Goal: Task Accomplishment & Management: Use online tool/utility

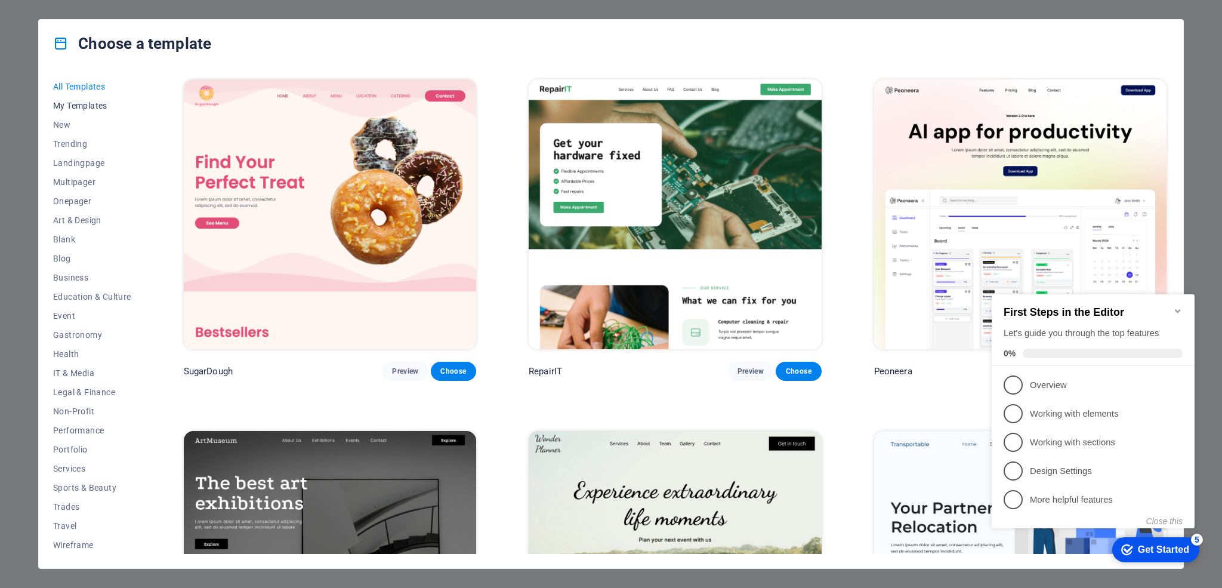
click at [96, 103] on span "My Templates" at bounding box center [92, 106] width 78 height 10
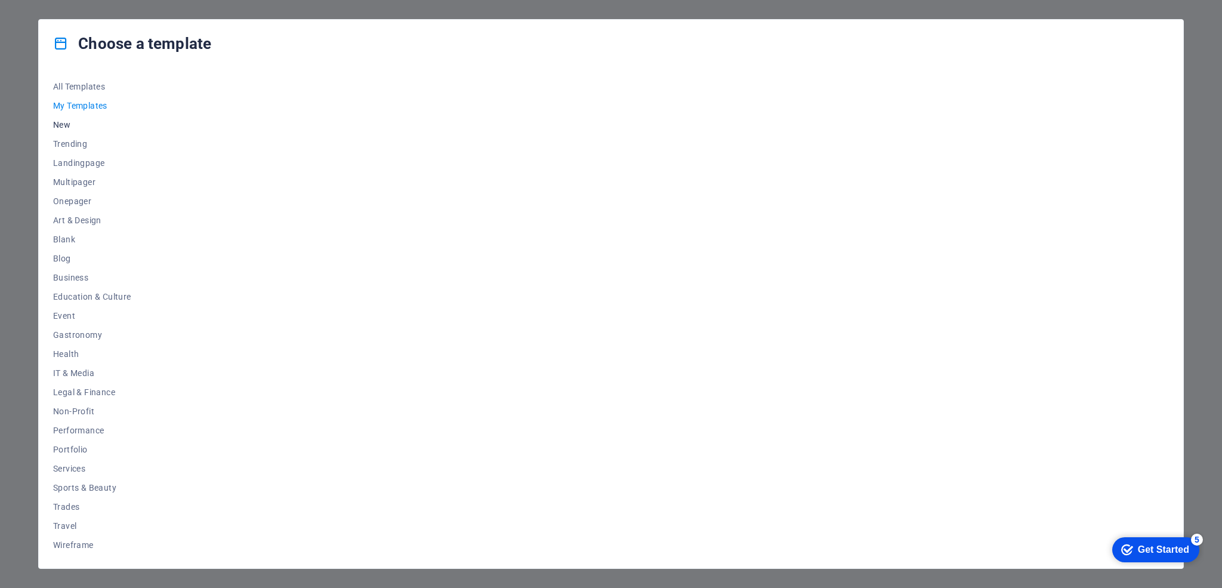
click at [69, 124] on span "New" at bounding box center [92, 125] width 78 height 10
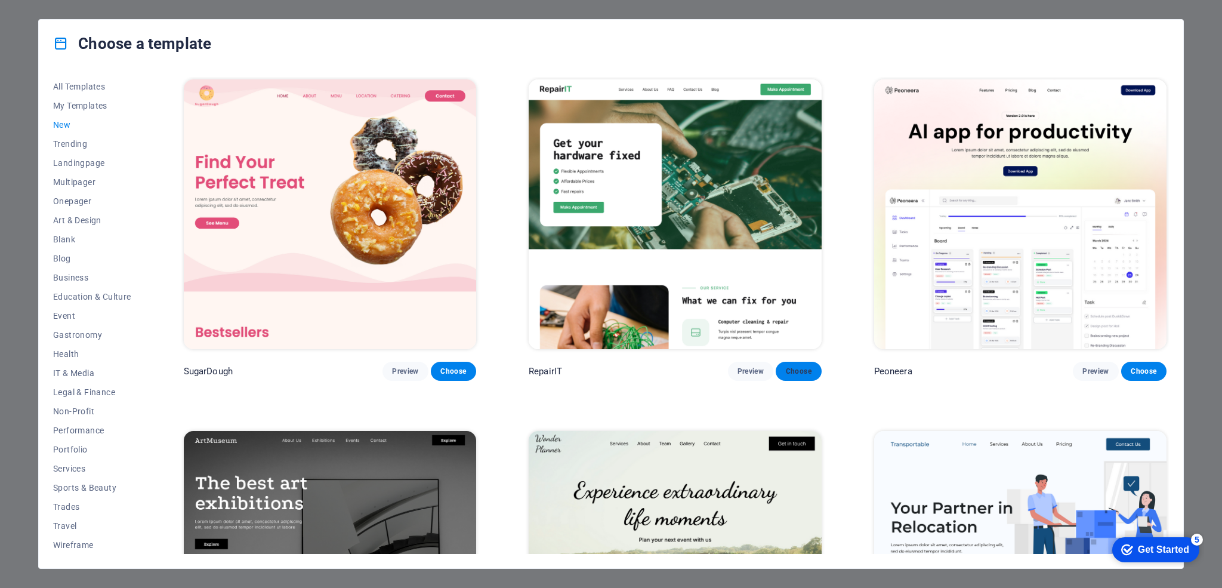
click at [802, 371] on span "Choose" at bounding box center [798, 371] width 26 height 10
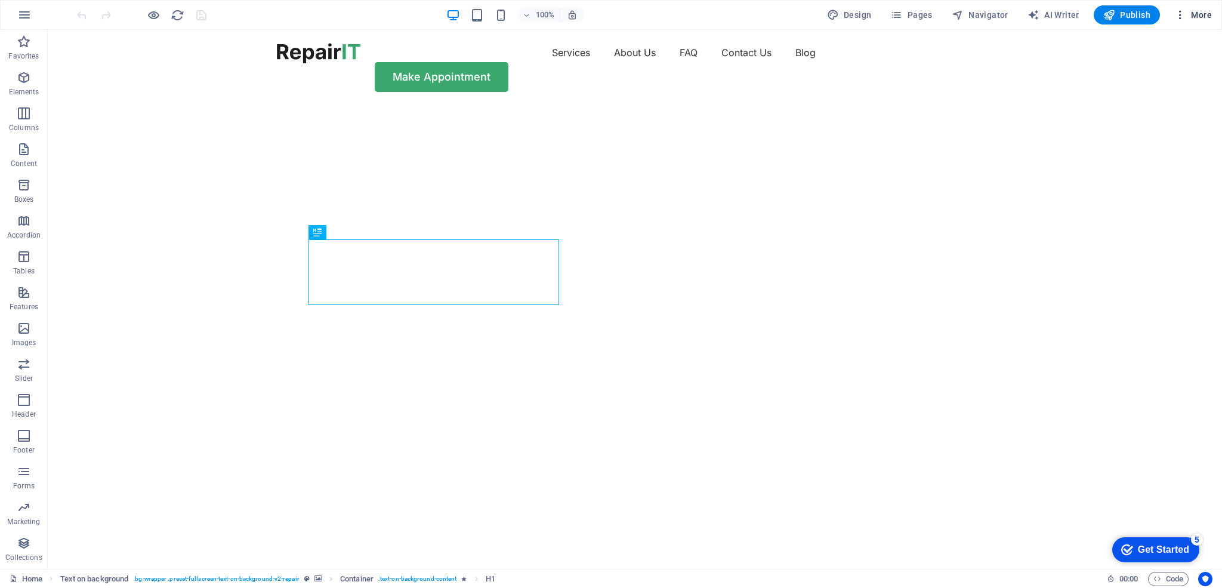
click at [0, 0] on span "More" at bounding box center [0, 0] width 0 height 0
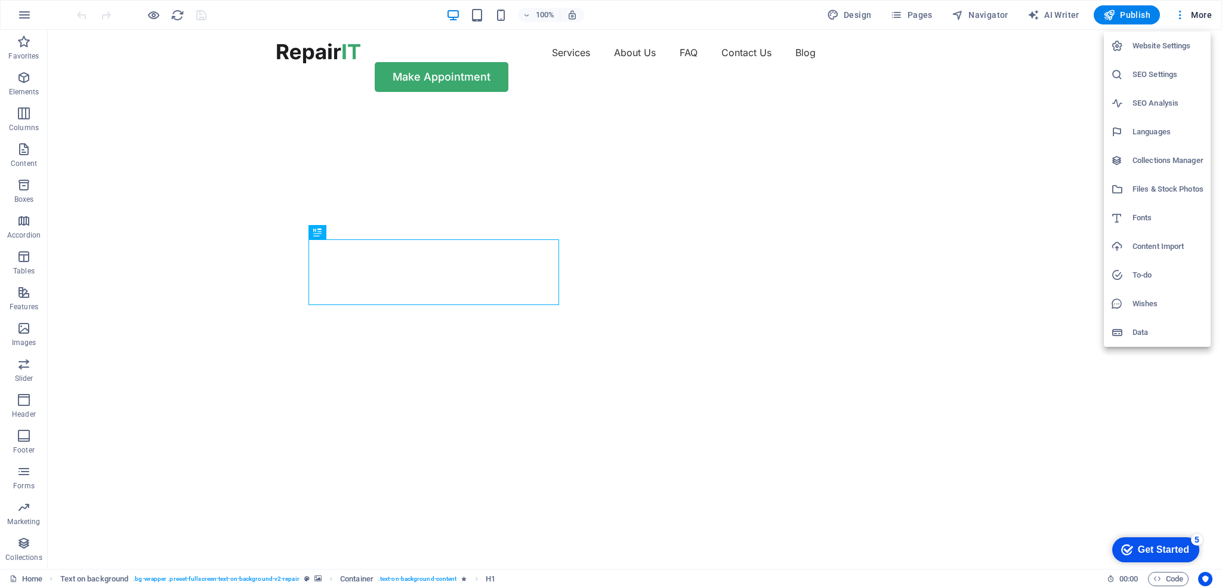
click at [1162, 552] on div "Get Started" at bounding box center [1163, 549] width 51 height 11
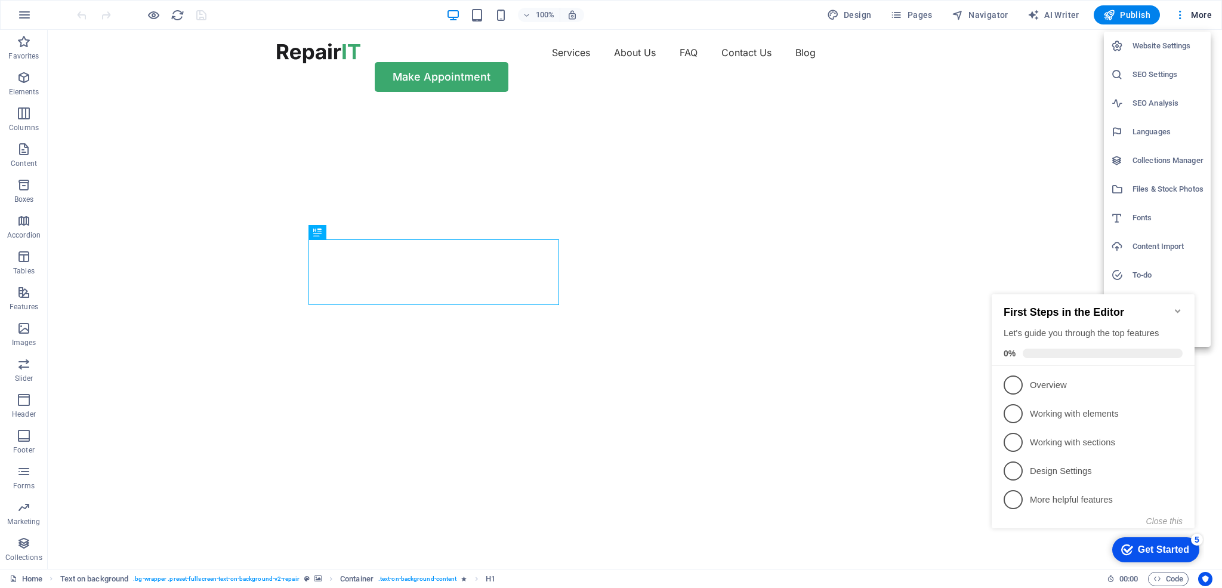
click at [1210, 579] on div at bounding box center [611, 294] width 1222 height 588
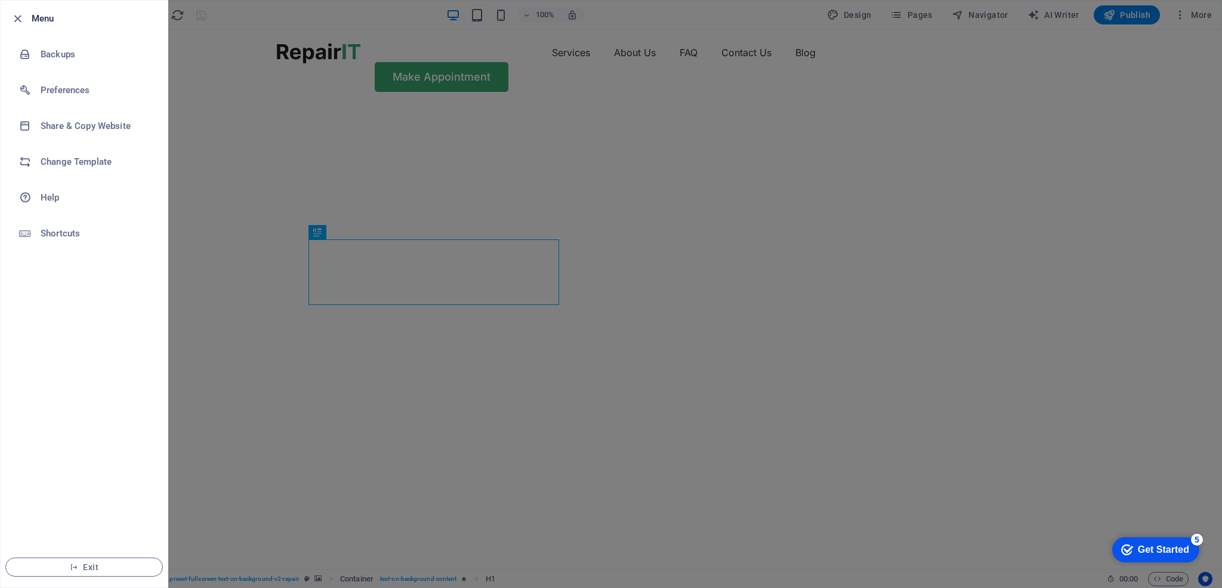
click at [835, 93] on div at bounding box center [611, 294] width 1222 height 588
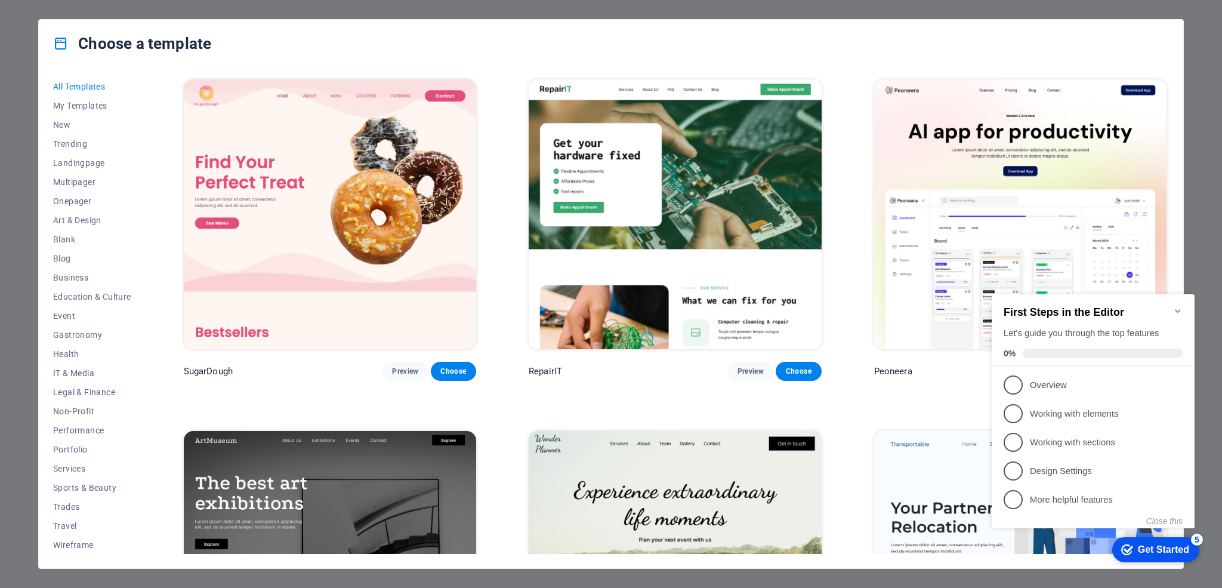
click at [977, 179] on img at bounding box center [1020, 214] width 292 height 270
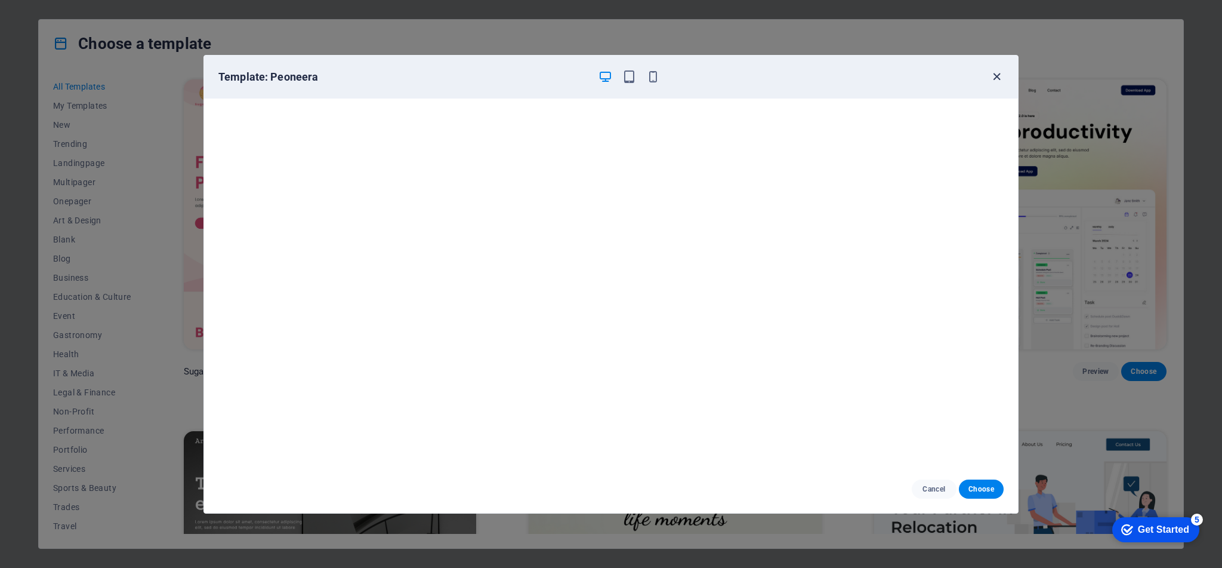
click at [994, 78] on icon "button" at bounding box center [997, 77] width 14 height 14
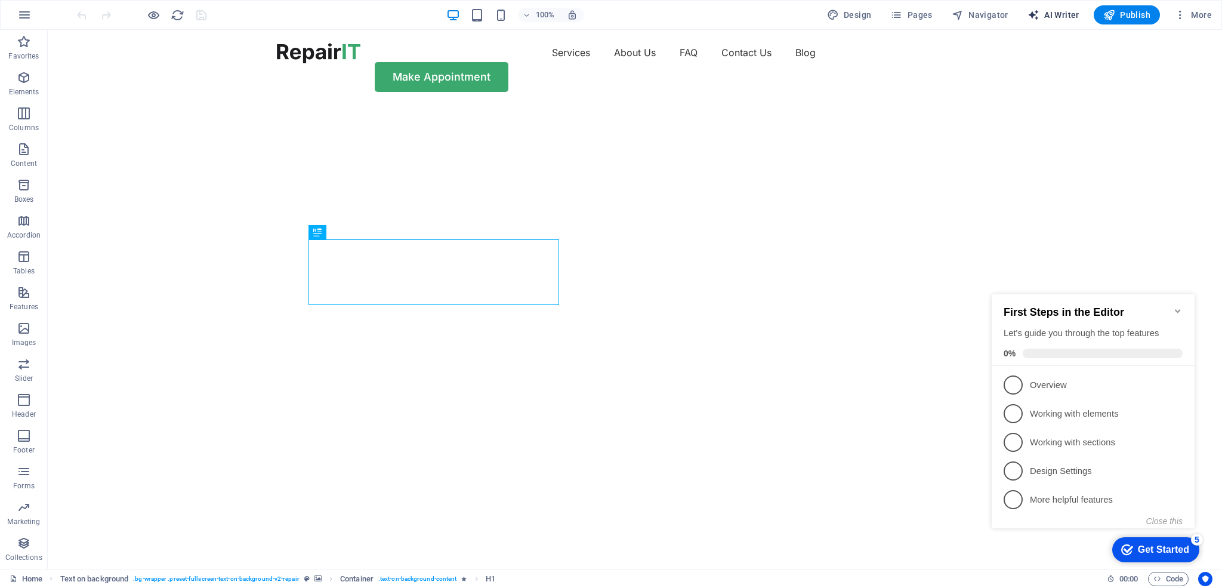
click at [1059, 17] on span "AI Writer" at bounding box center [1054, 15] width 52 height 12
select select "English"
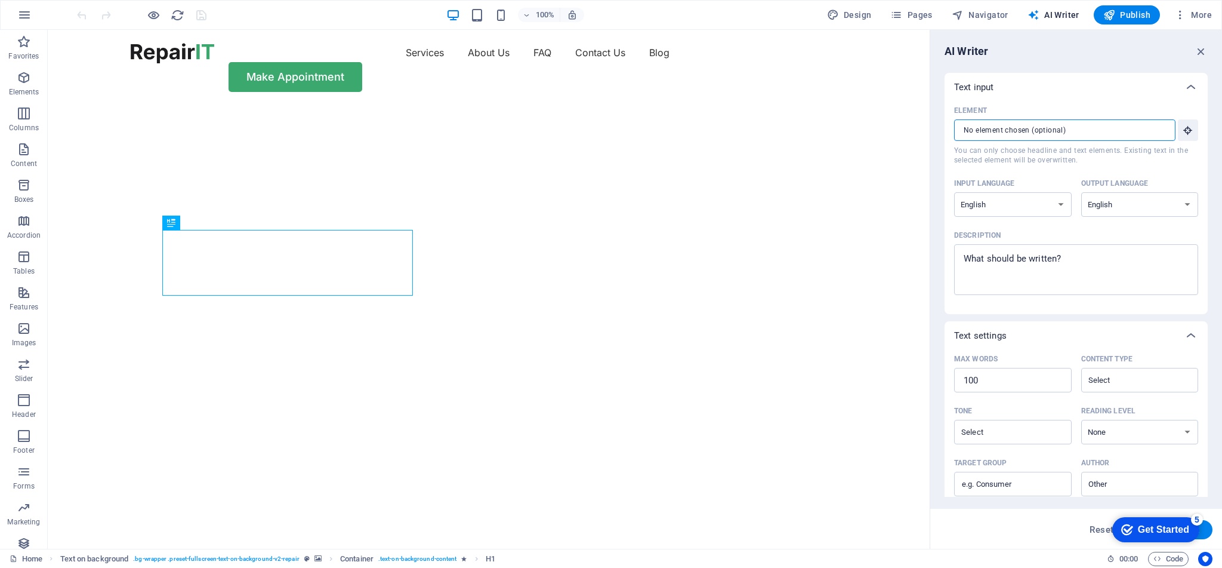
type textarea "x"
click at [1062, 9] on span "AI Writer" at bounding box center [1054, 15] width 52 height 12
click at [0, 0] on select "Albanian Arabic Armenian Awadhi Azerbaijani Bashkir Basque Belarusian Bengali B…" at bounding box center [0, 0] width 0 height 0
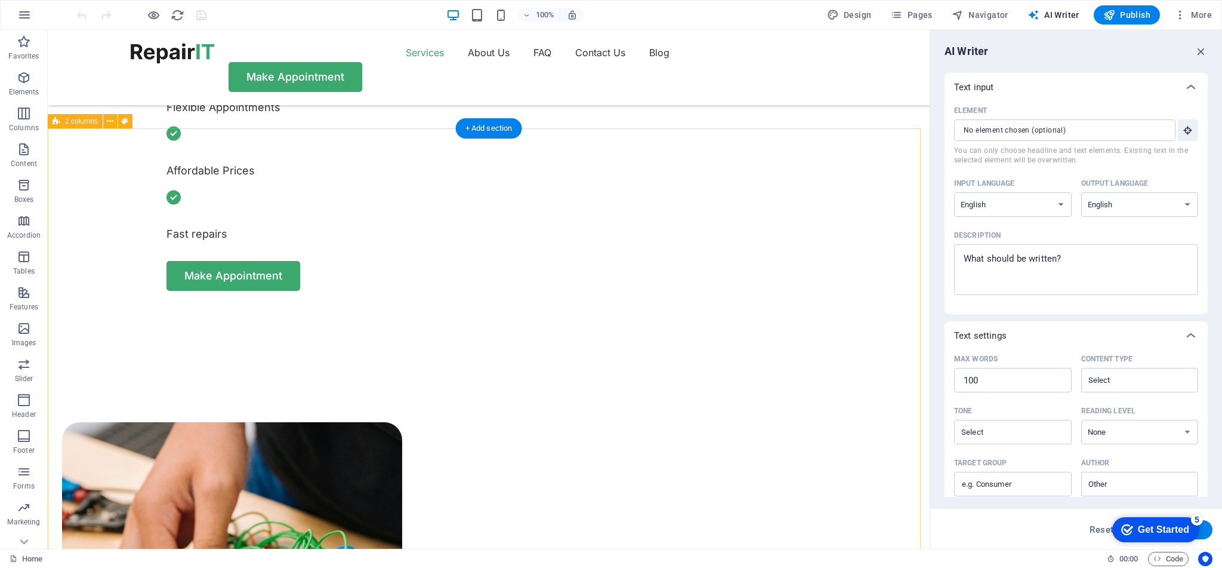
scroll to position [785, 0]
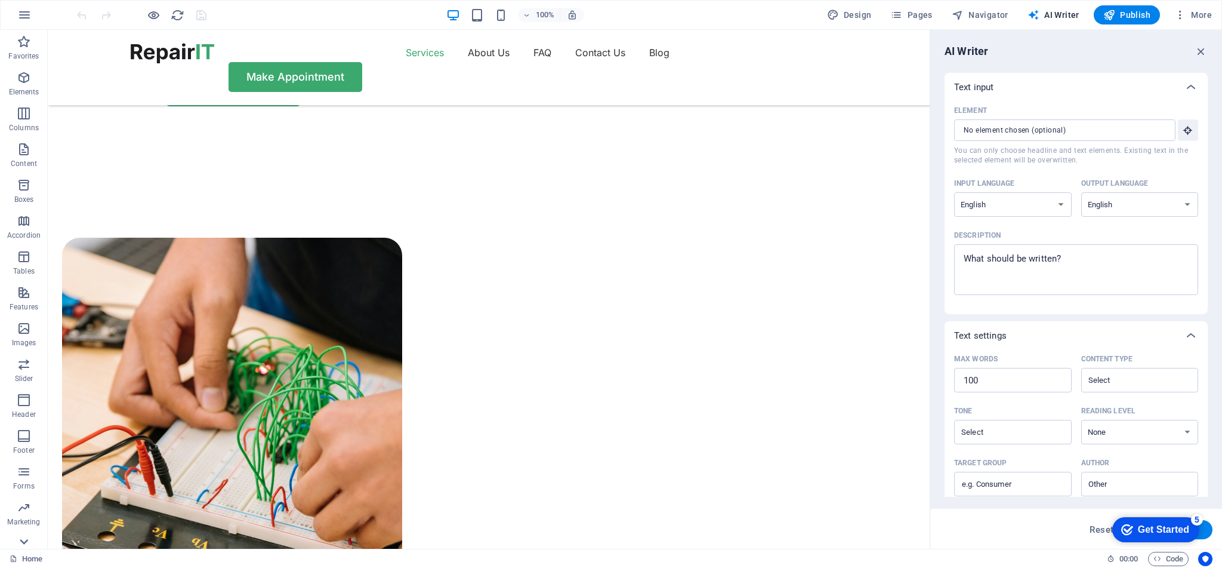
click at [28, 544] on icon at bounding box center [24, 541] width 17 height 17
click at [28, 544] on span "Collections" at bounding box center [24, 531] width 48 height 29
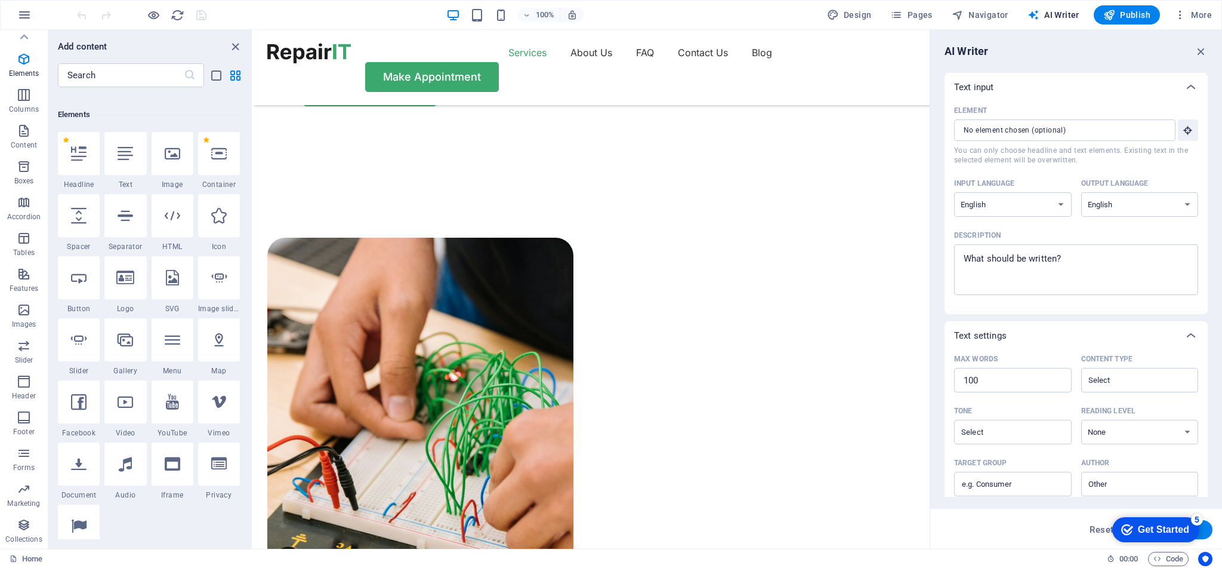
click at [28, 544] on span "Collections" at bounding box center [24, 531] width 48 height 29
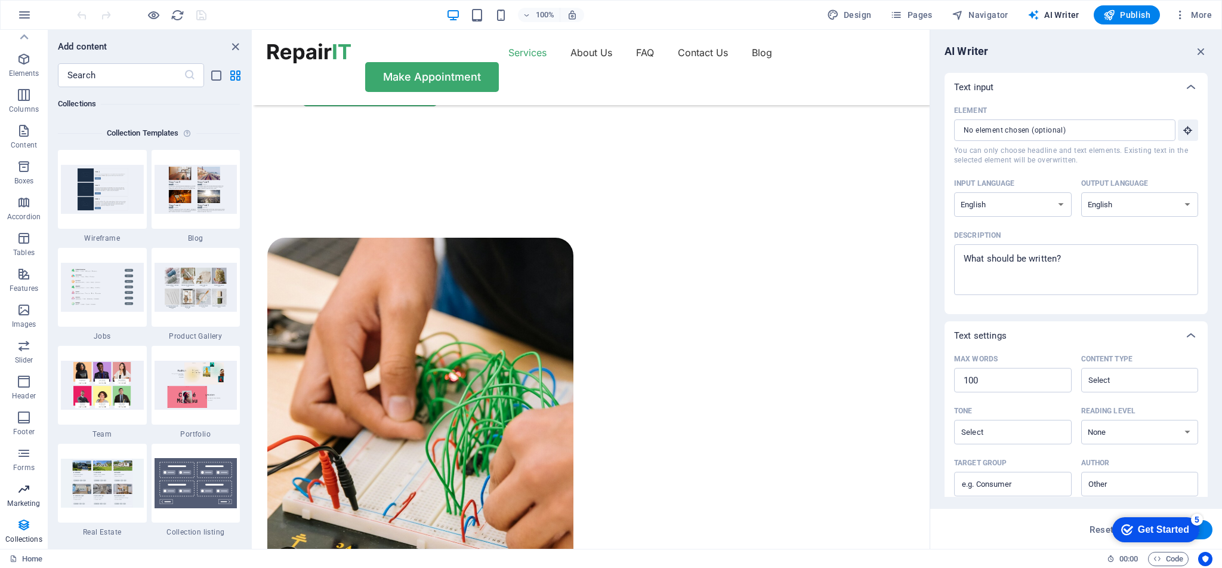
click at [24, 494] on icon "button" at bounding box center [24, 489] width 14 height 14
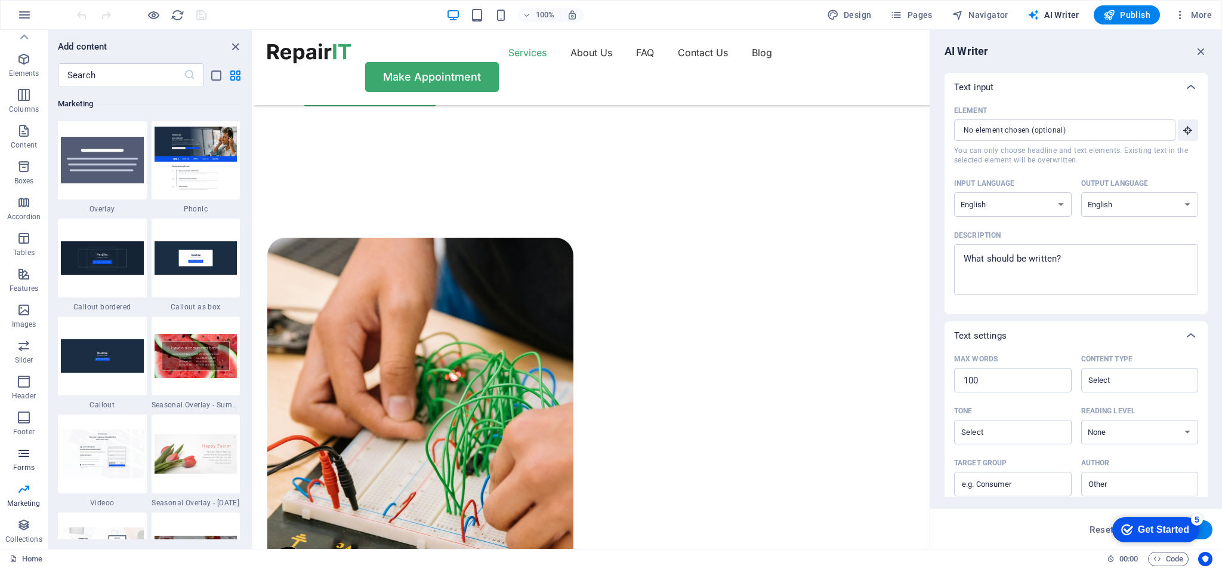
click at [26, 467] on p "Forms" at bounding box center [23, 468] width 21 height 10
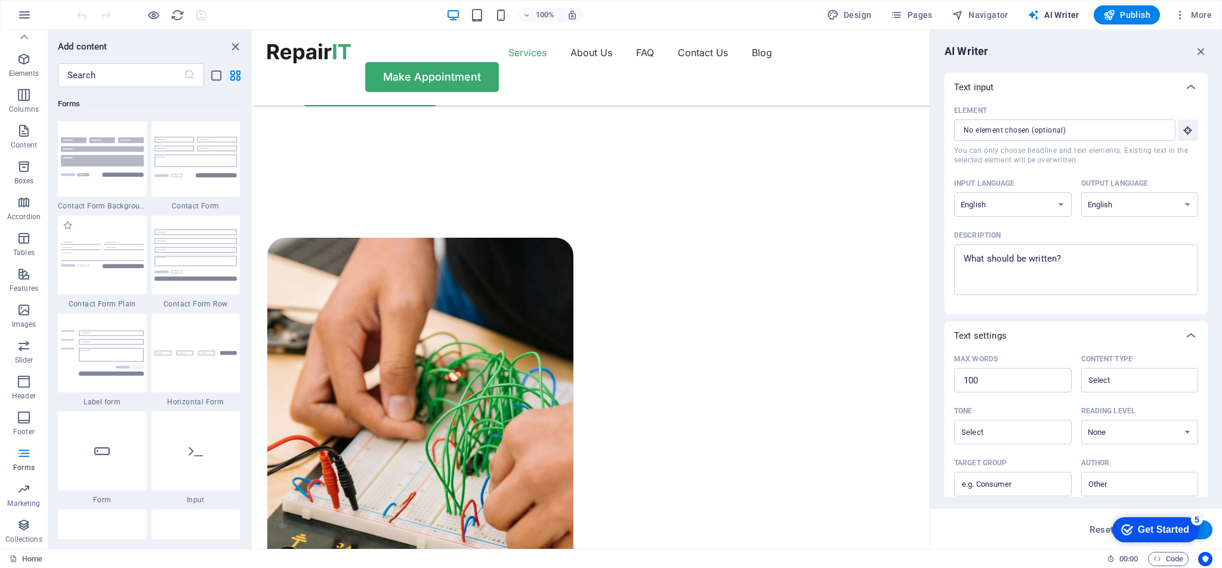
scroll to position [8714, 0]
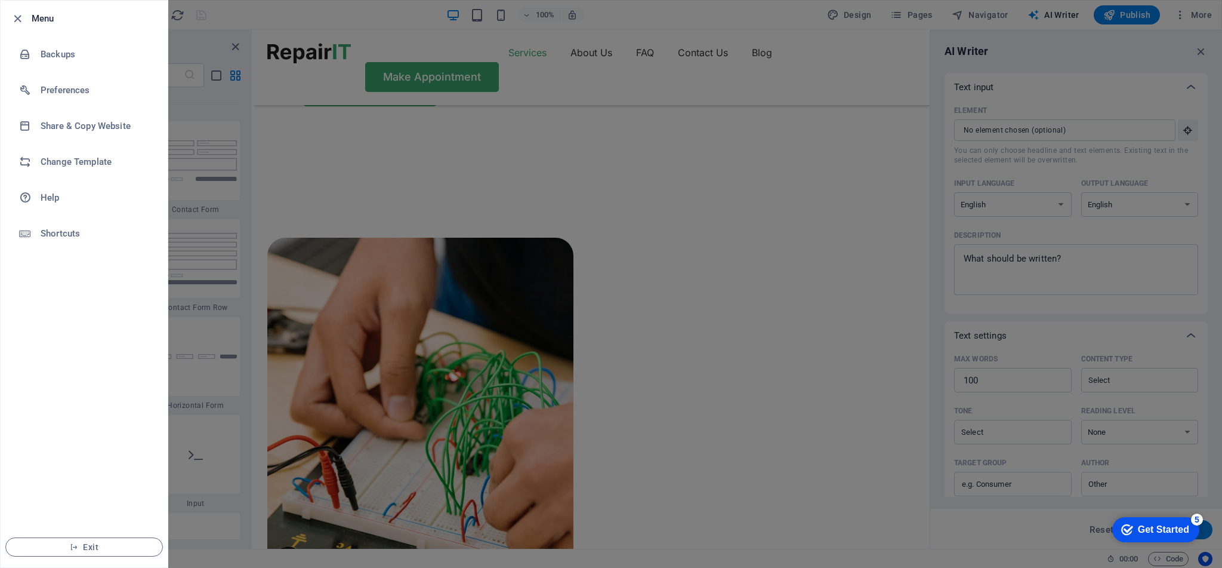
click at [1060, 333] on div at bounding box center [611, 284] width 1222 height 568
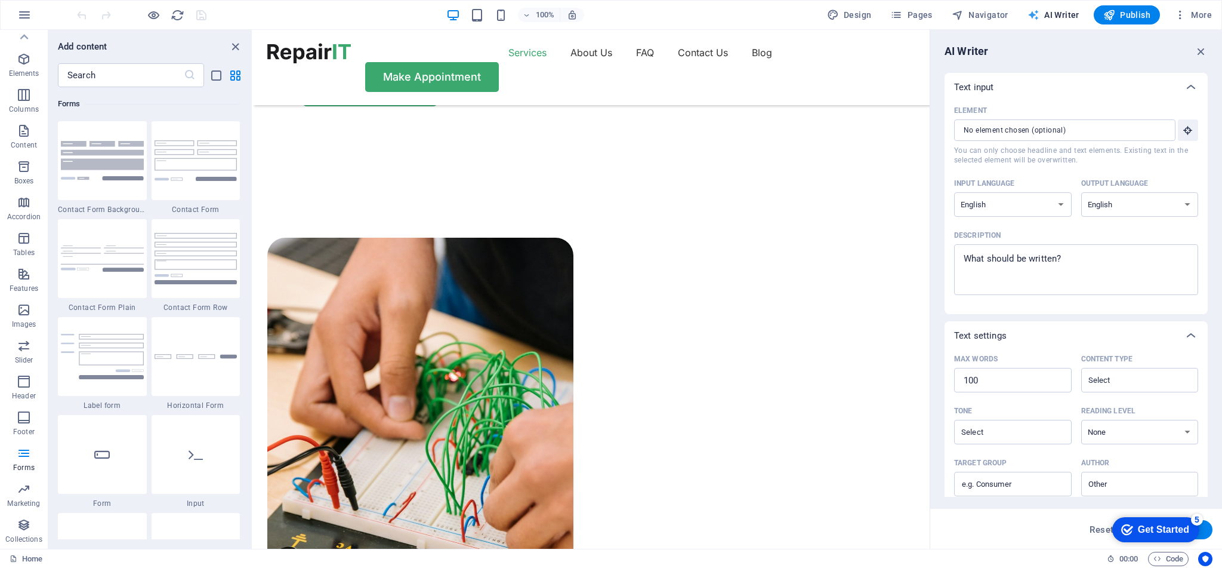
drag, startPoint x: 1188, startPoint y: 133, endPoint x: 1068, endPoint y: 179, distance: 128.7
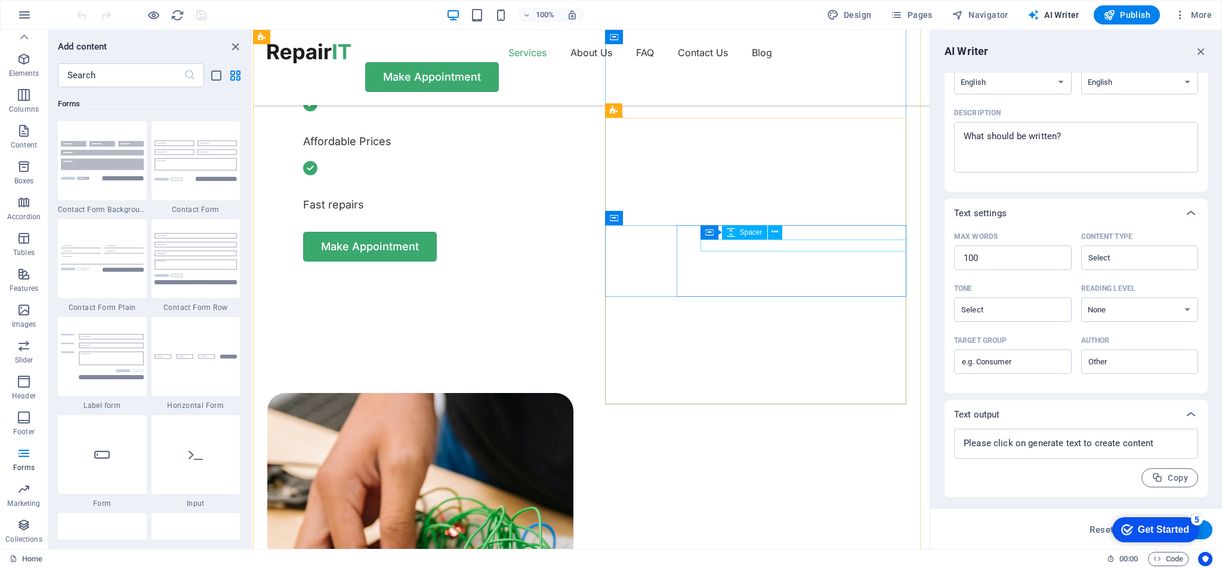
scroll to position [614, 0]
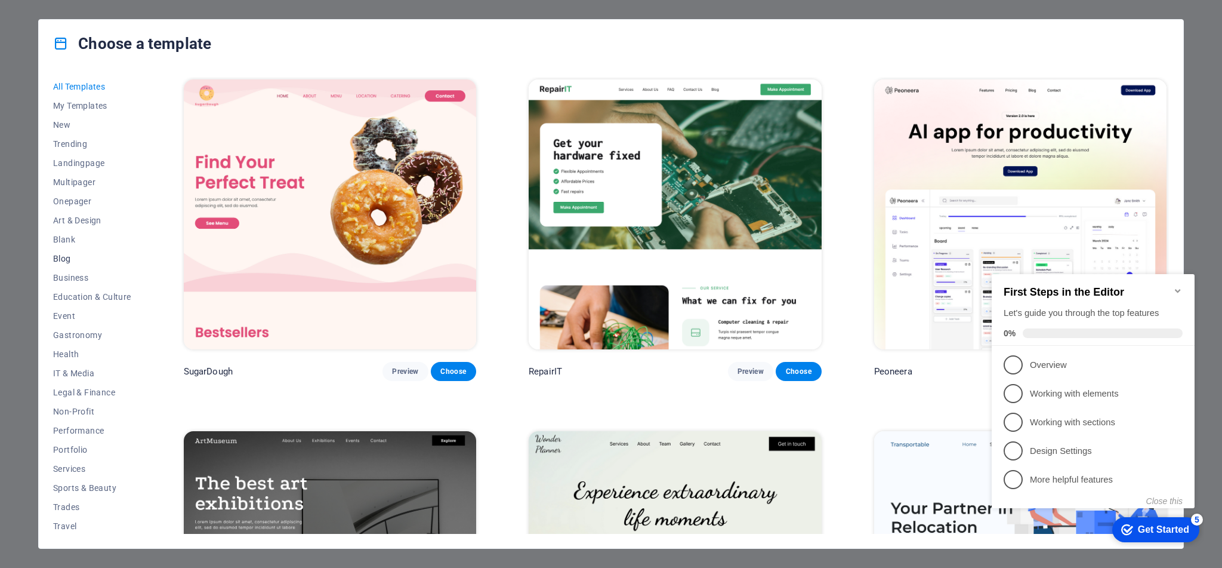
scroll to position [21, 0]
click at [83, 350] on span "IT & Media" at bounding box center [92, 352] width 78 height 10
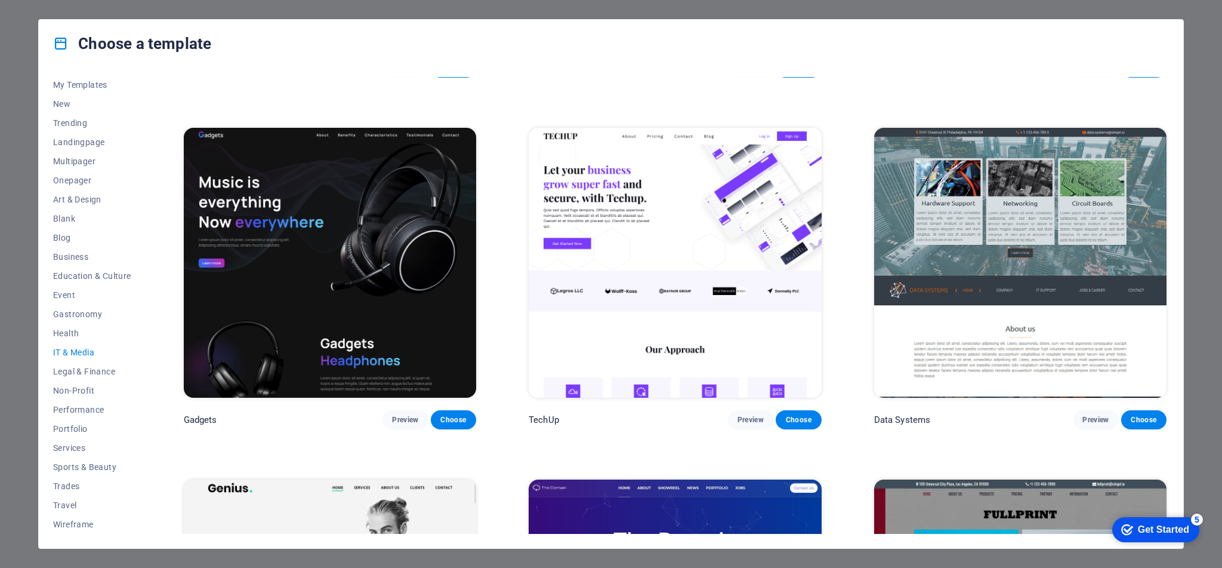
scroll to position [302, 0]
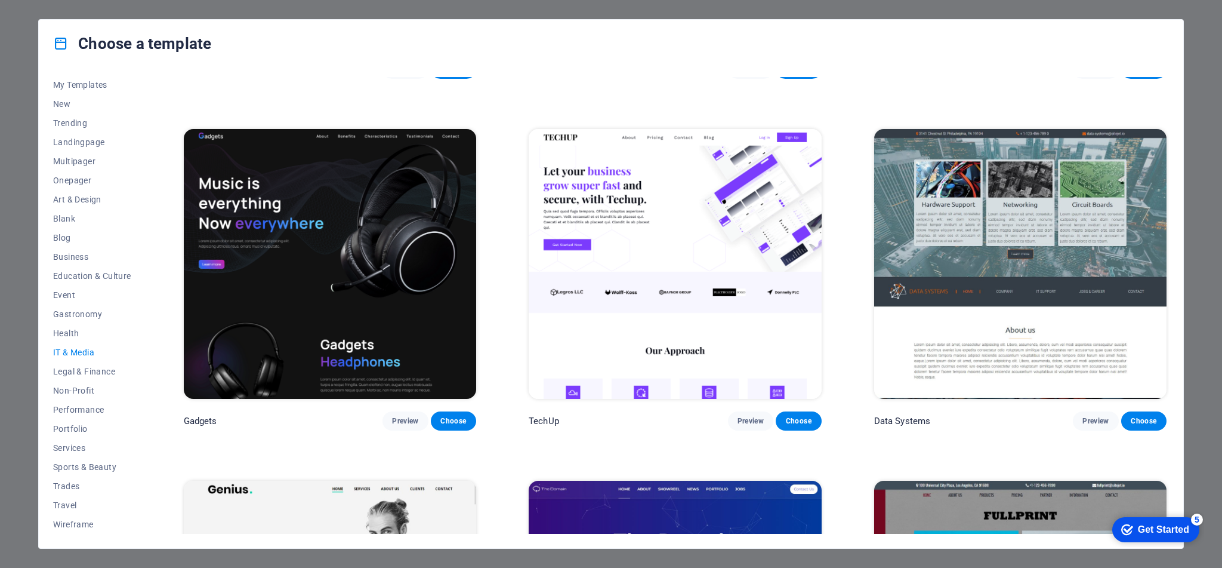
click at [703, 285] on img at bounding box center [675, 264] width 292 height 270
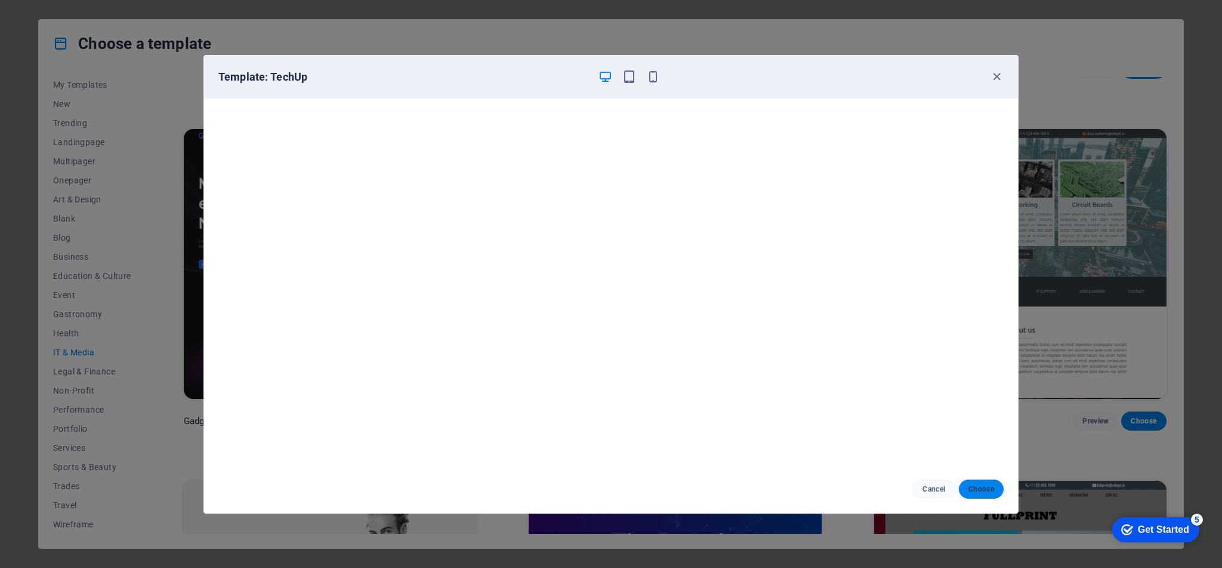
click at [988, 486] on span "Choose" at bounding box center [982, 489] width 26 height 10
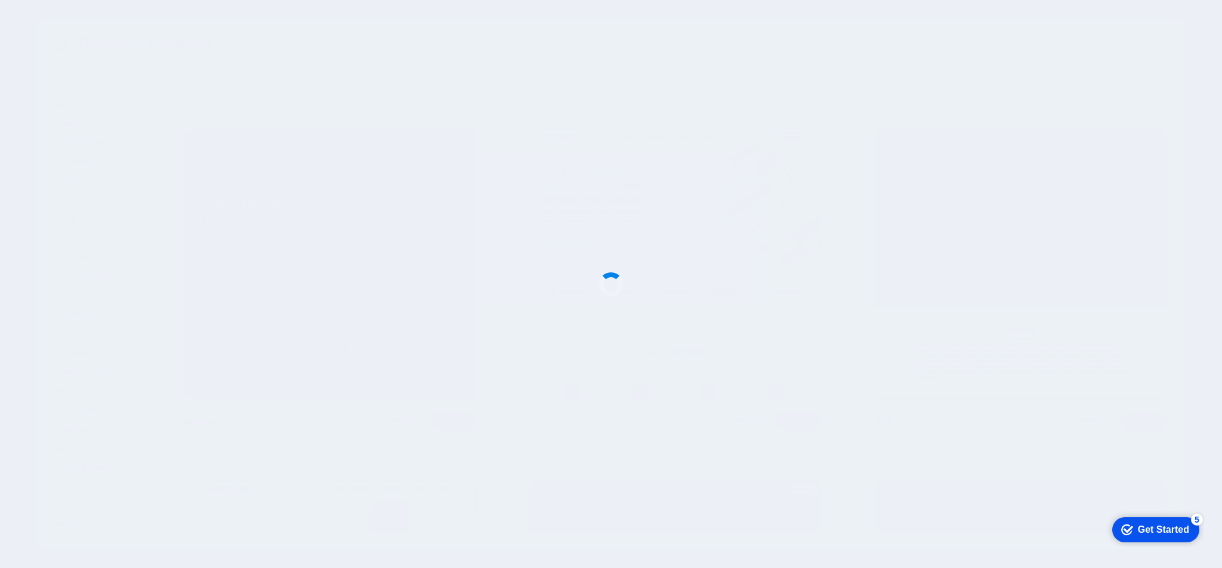
click at [1175, 529] on div "Get Started" at bounding box center [1163, 529] width 51 height 11
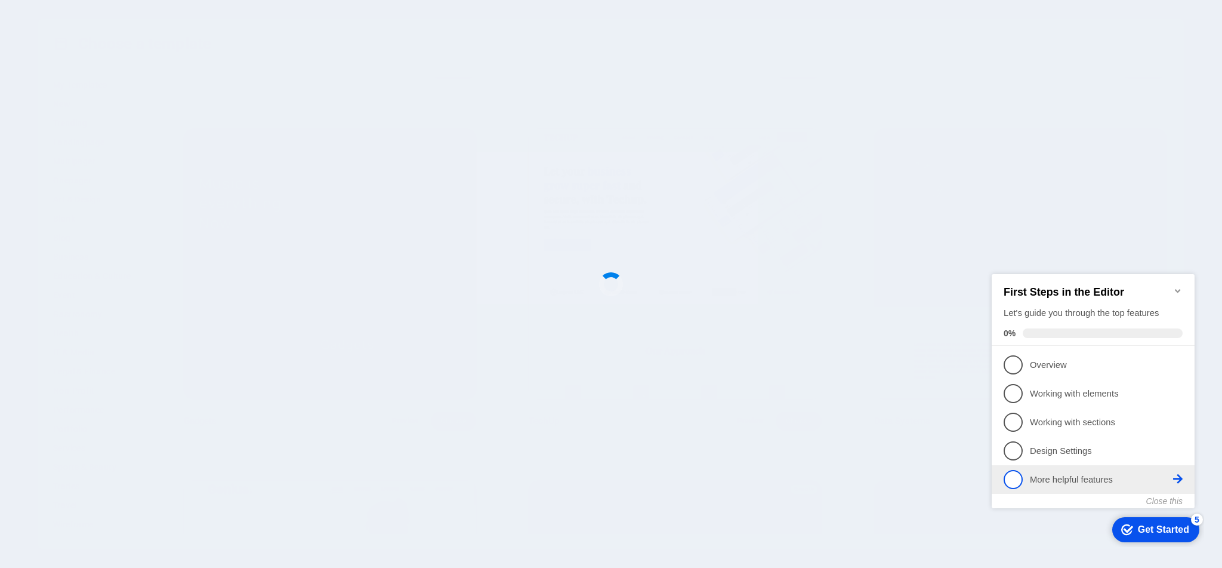
click at [1011, 476] on span "5" at bounding box center [1013, 479] width 19 height 19
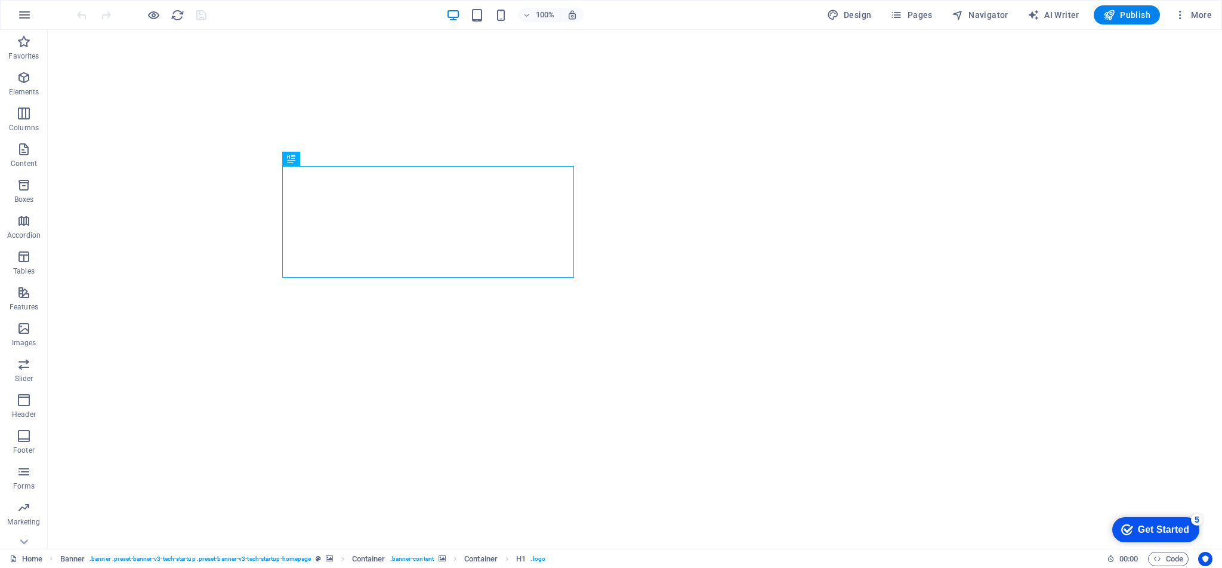
click at [1149, 532] on div "Get Started" at bounding box center [1163, 529] width 51 height 11
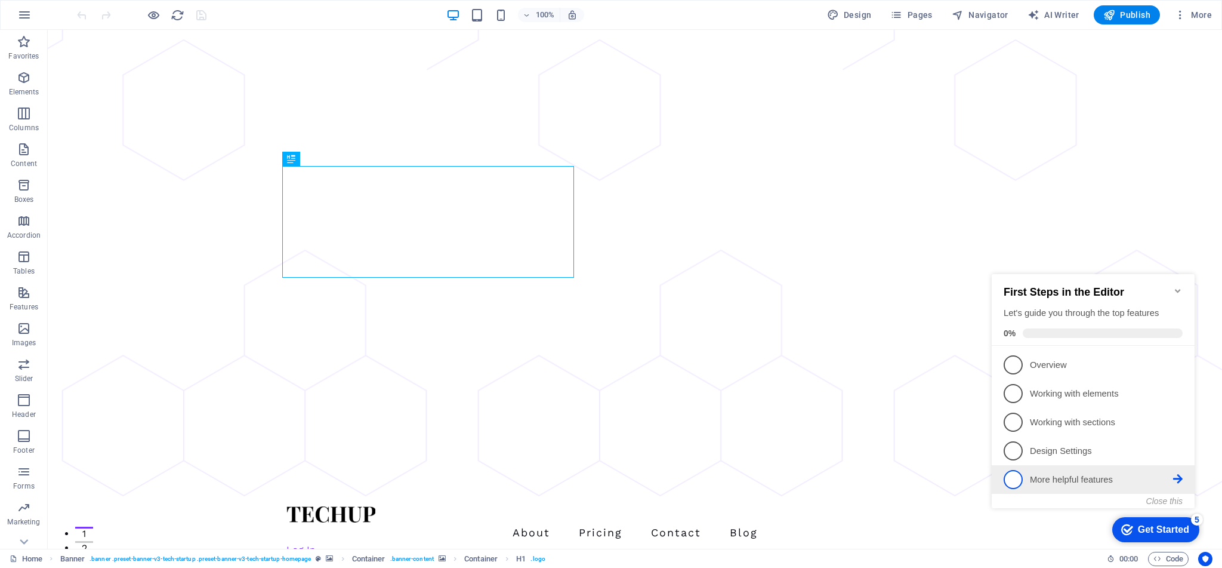
click at [1011, 478] on span "5" at bounding box center [1013, 479] width 19 height 19
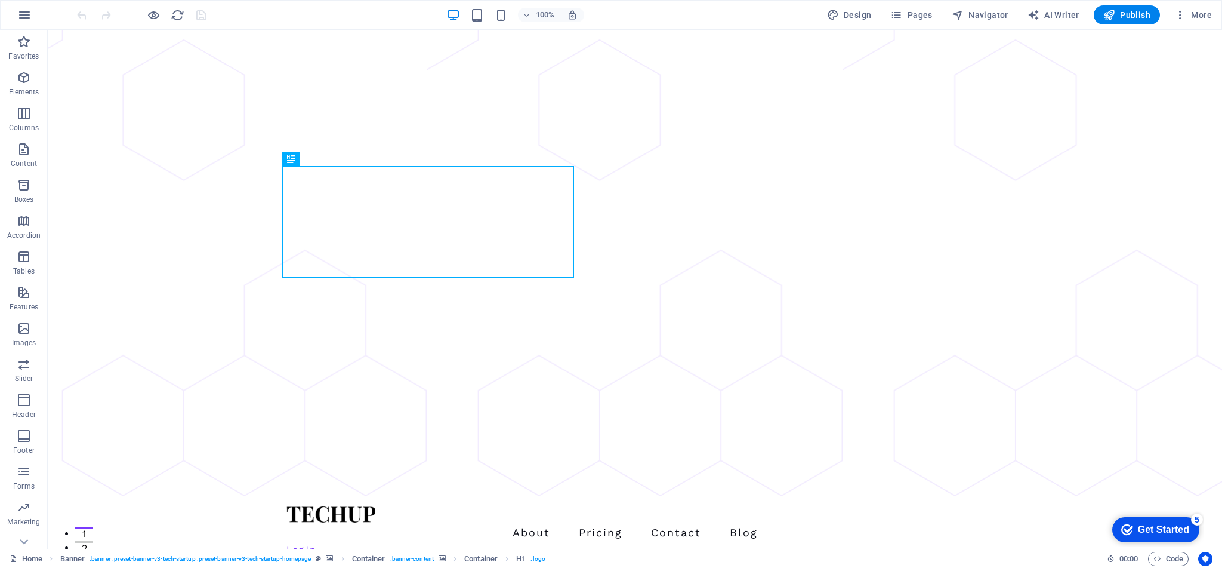
click at [1190, 535] on div "Get Started" at bounding box center [1163, 529] width 51 height 11
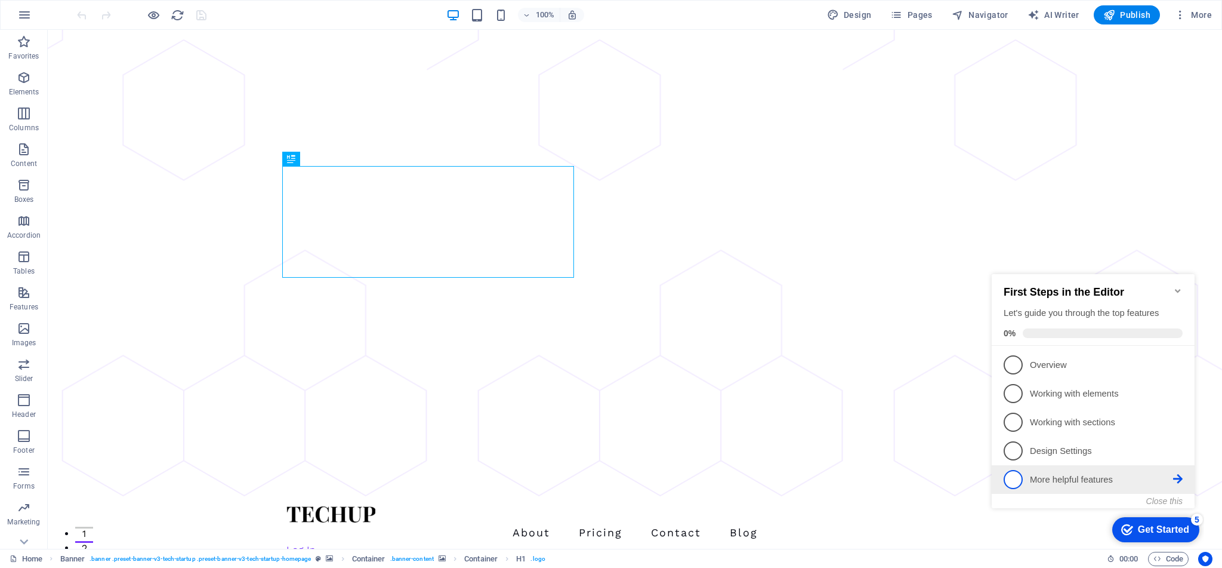
click at [1179, 478] on icon at bounding box center [1178, 479] width 10 height 10
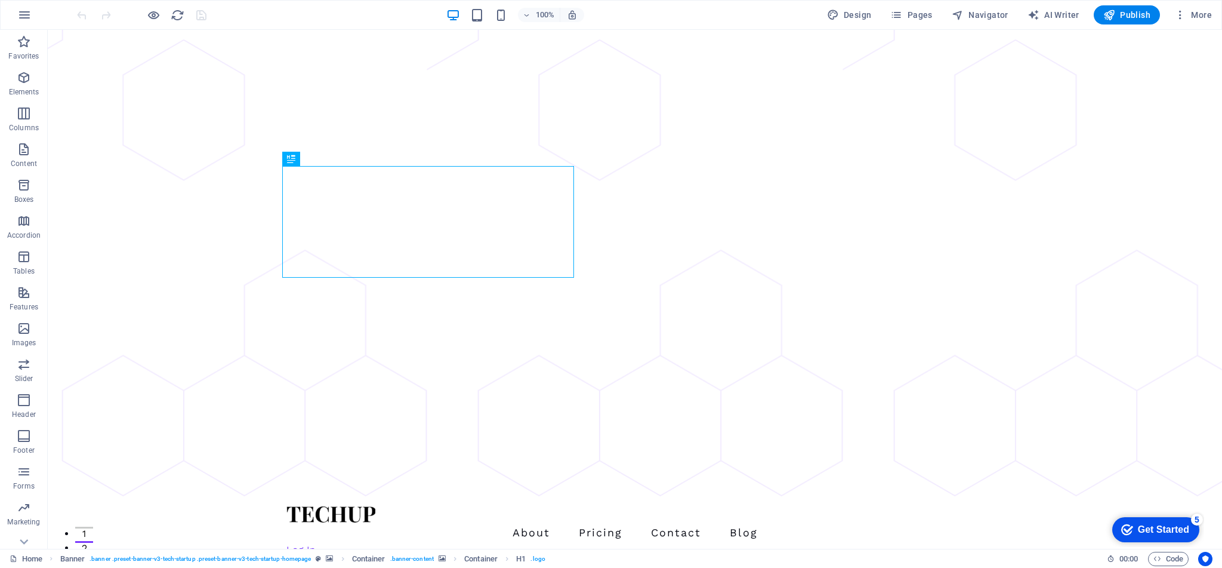
click at [1190, 535] on div "Get Started" at bounding box center [1163, 529] width 51 height 11
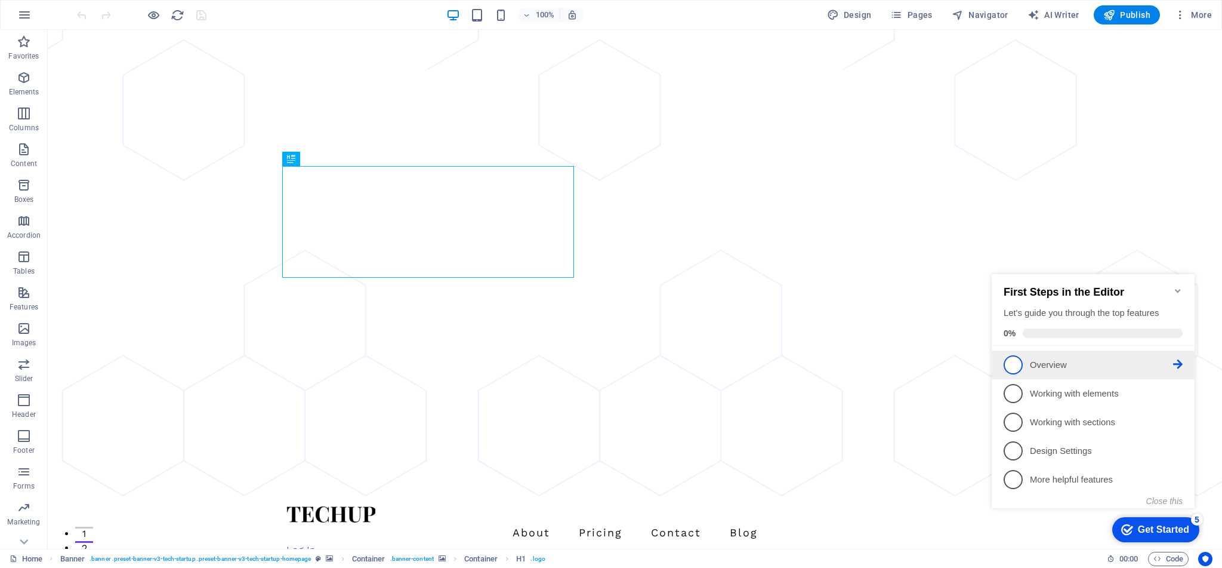
click at [1015, 362] on span "1" at bounding box center [1013, 364] width 19 height 19
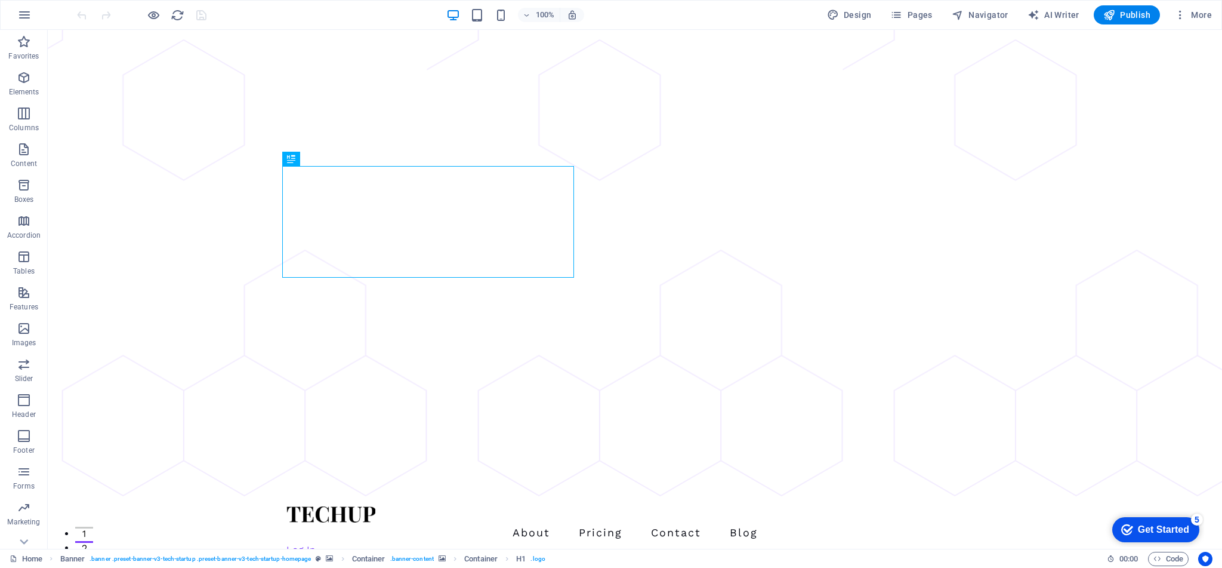
click at [1190, 535] on div "Get Started" at bounding box center [1163, 529] width 51 height 11
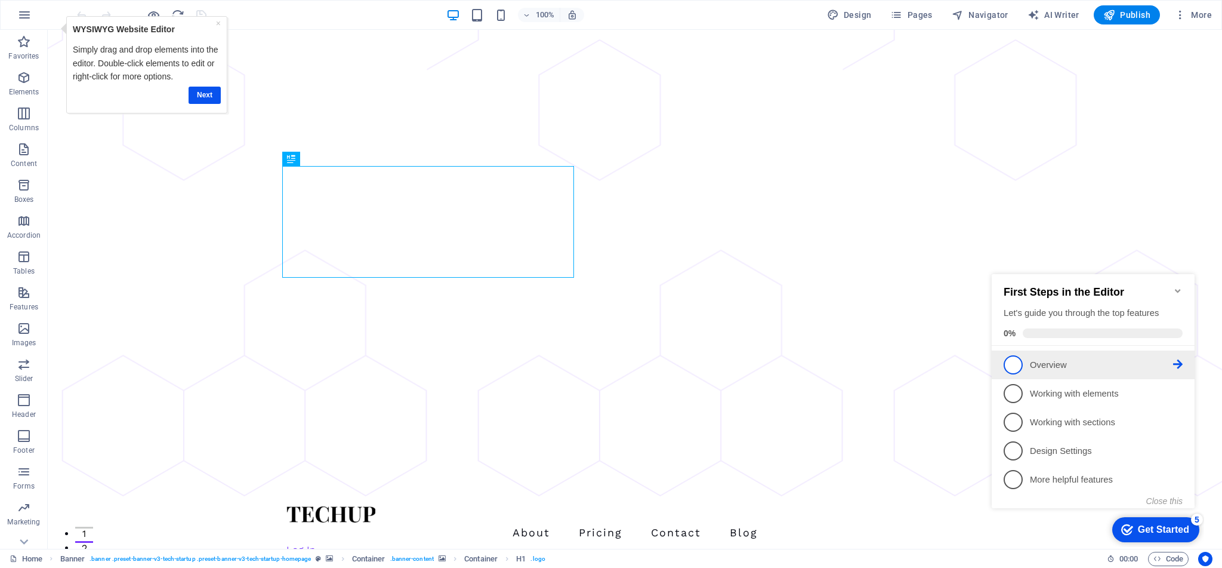
click at [1138, 361] on p "Overview - incomplete" at bounding box center [1101, 365] width 143 height 13
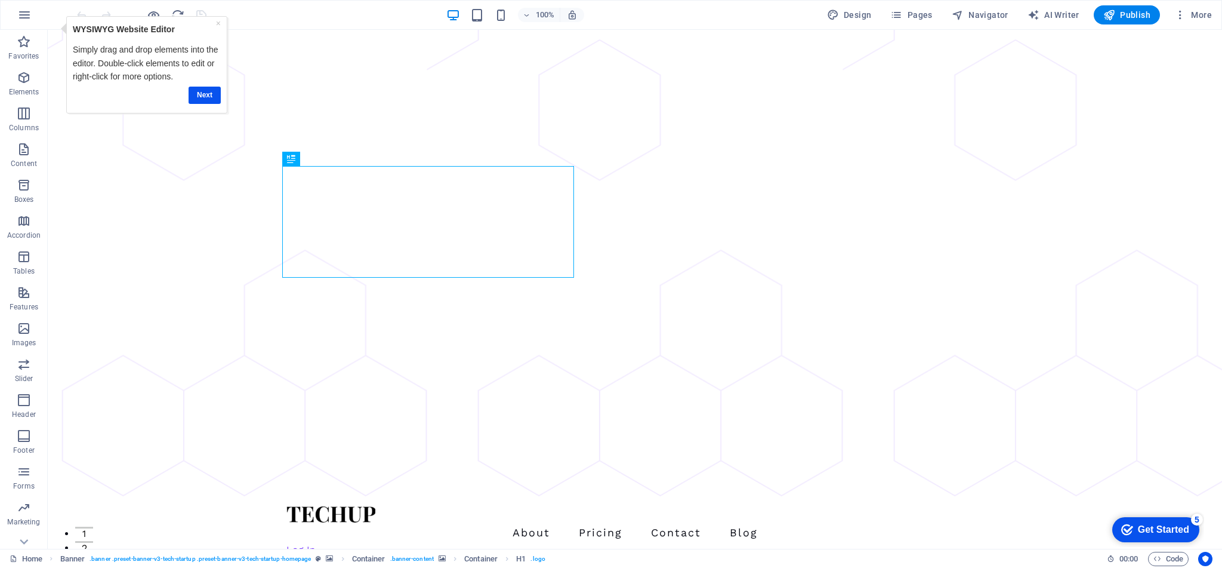
click at [1190, 535] on div "Get Started" at bounding box center [1163, 529] width 51 height 11
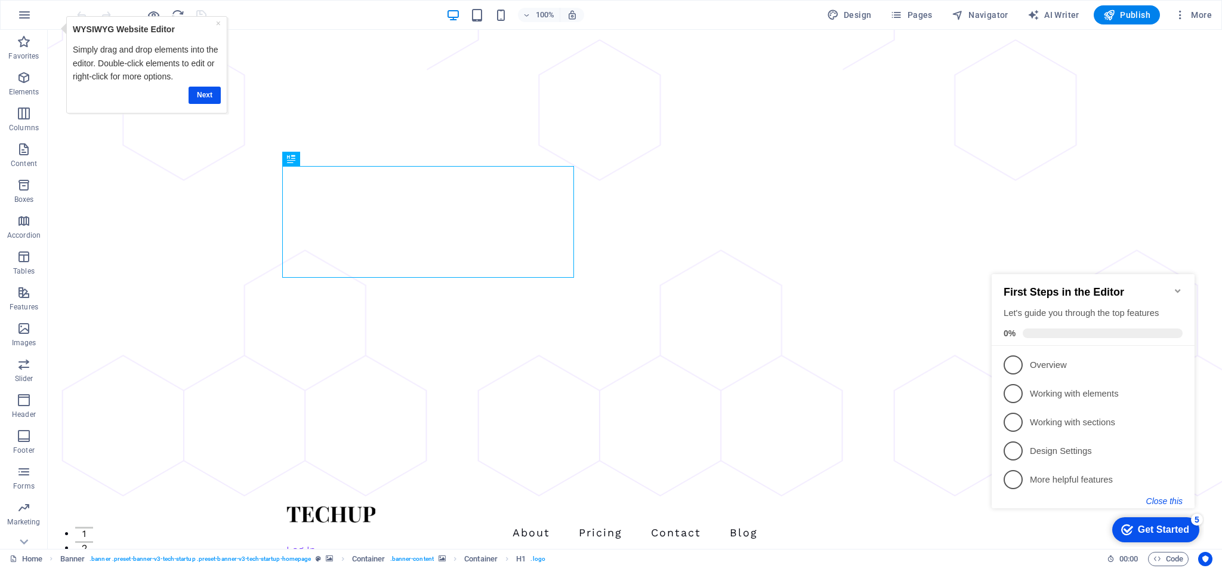
click at [1172, 499] on button "Close this" at bounding box center [1165, 501] width 36 height 10
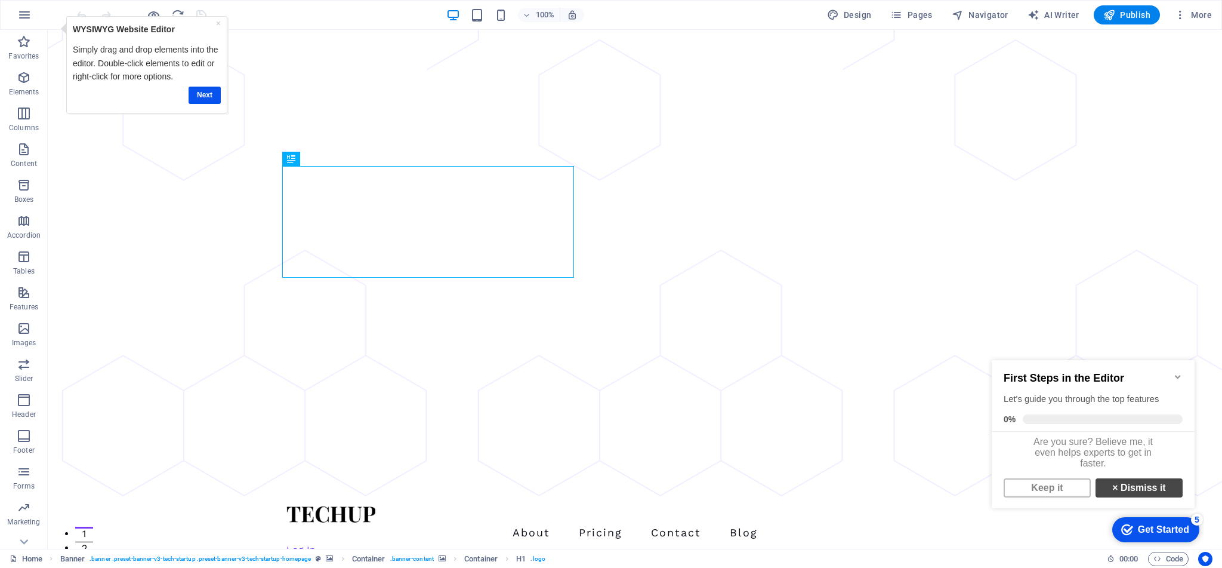
click at [1112, 495] on link "× Dismiss it" at bounding box center [1139, 487] width 87 height 19
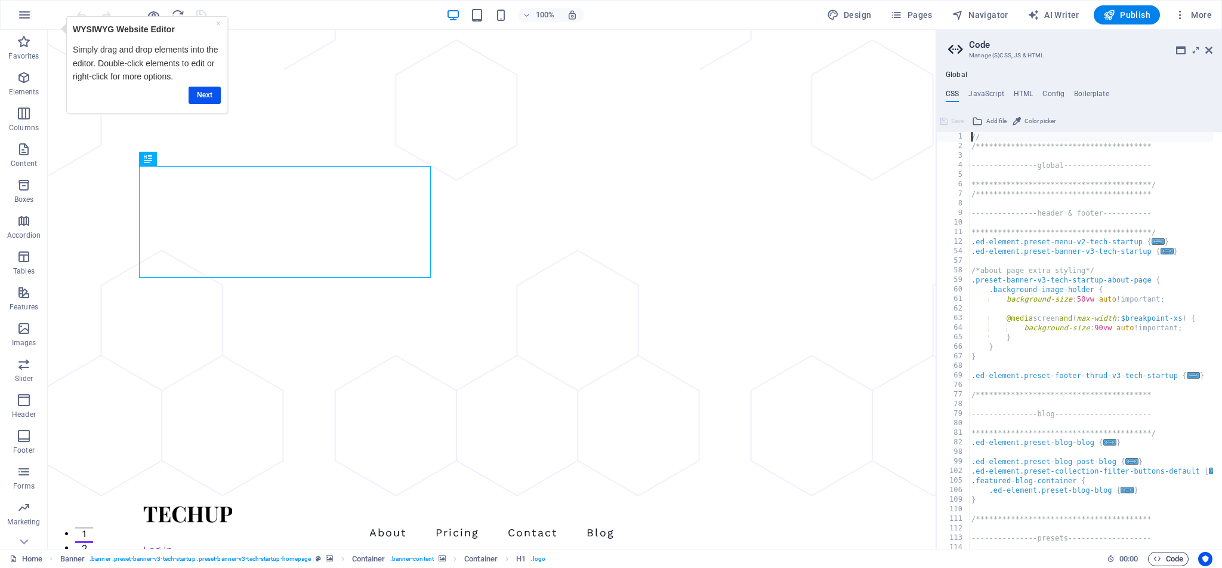
click at [1206, 54] on icon at bounding box center [1209, 50] width 7 height 10
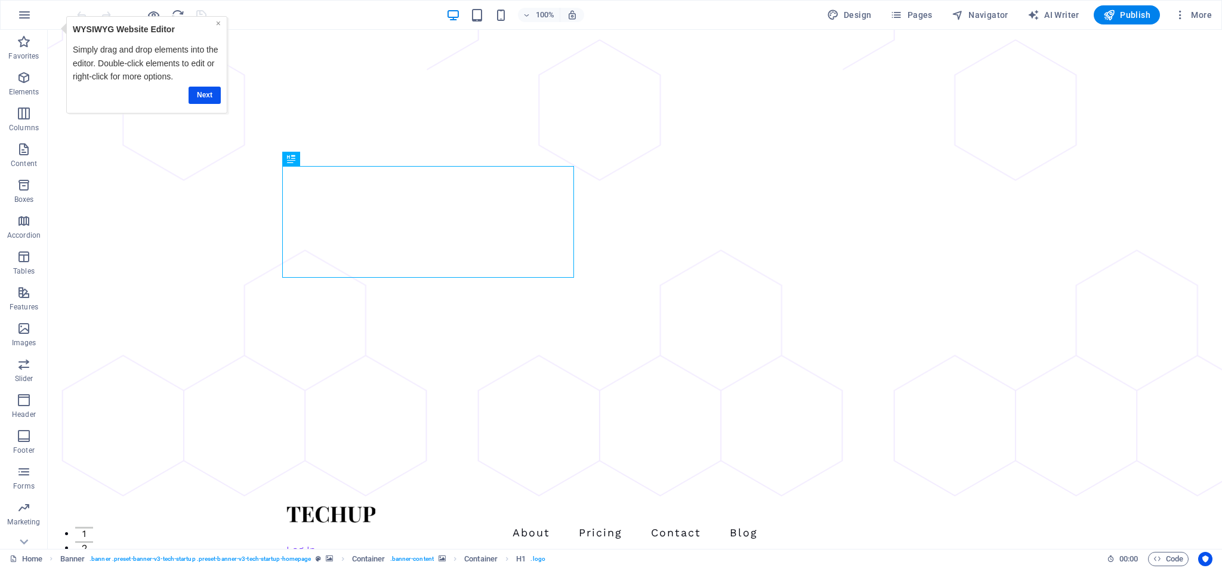
drag, startPoint x: 217, startPoint y: 24, endPoint x: 198, endPoint y: 23, distance: 19.1
click at [217, 24] on link "×" at bounding box center [218, 24] width 5 height 10
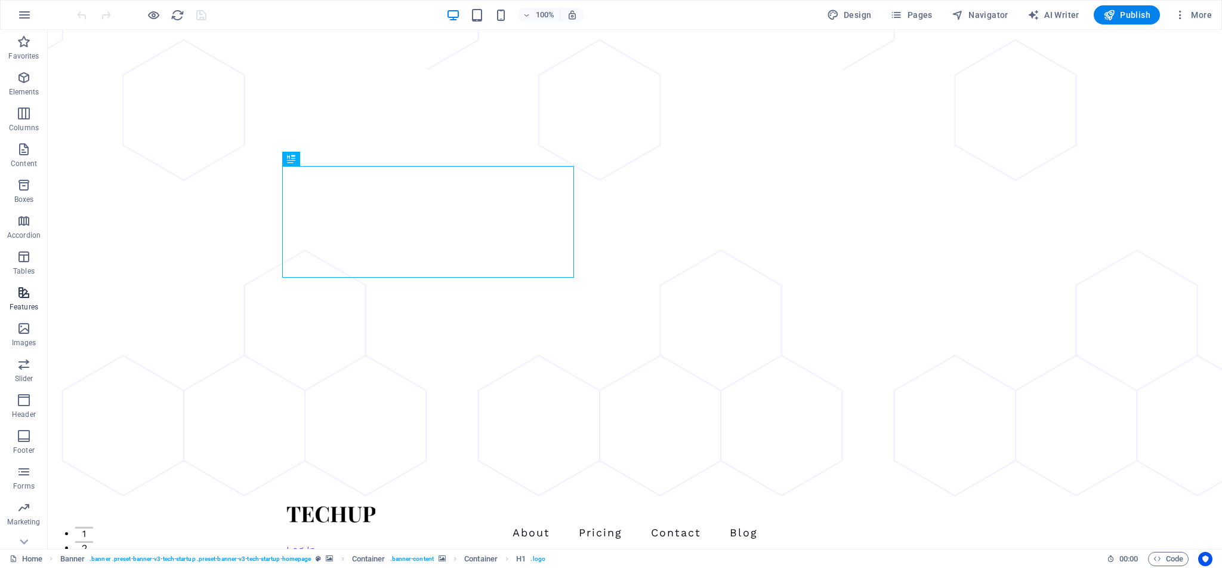
scroll to position [19, 0]
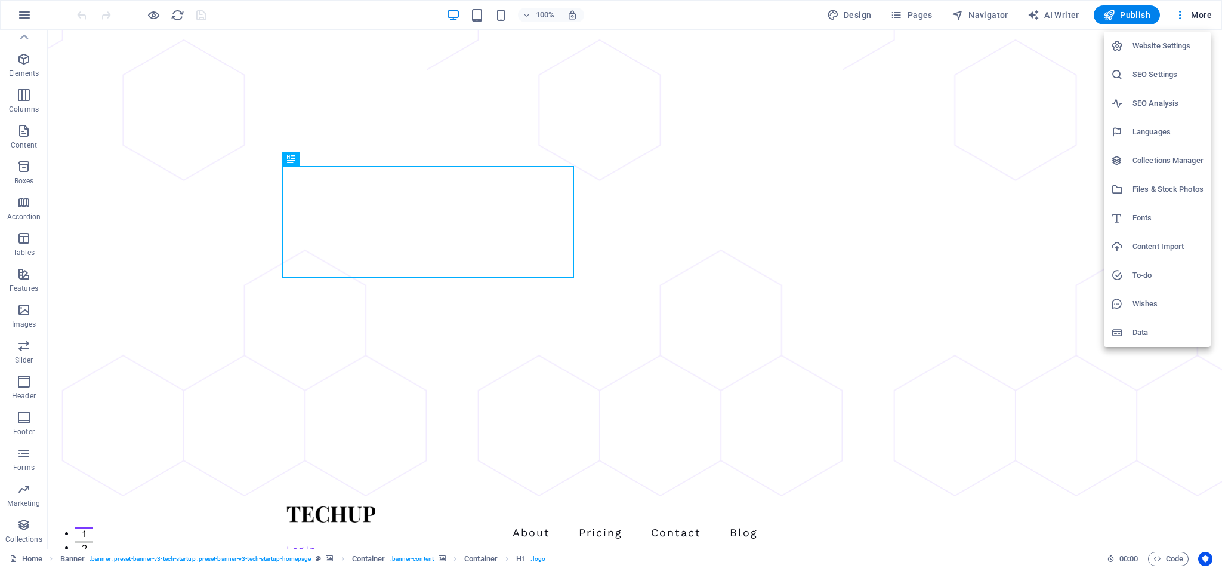
click at [29, 17] on div at bounding box center [611, 284] width 1222 height 568
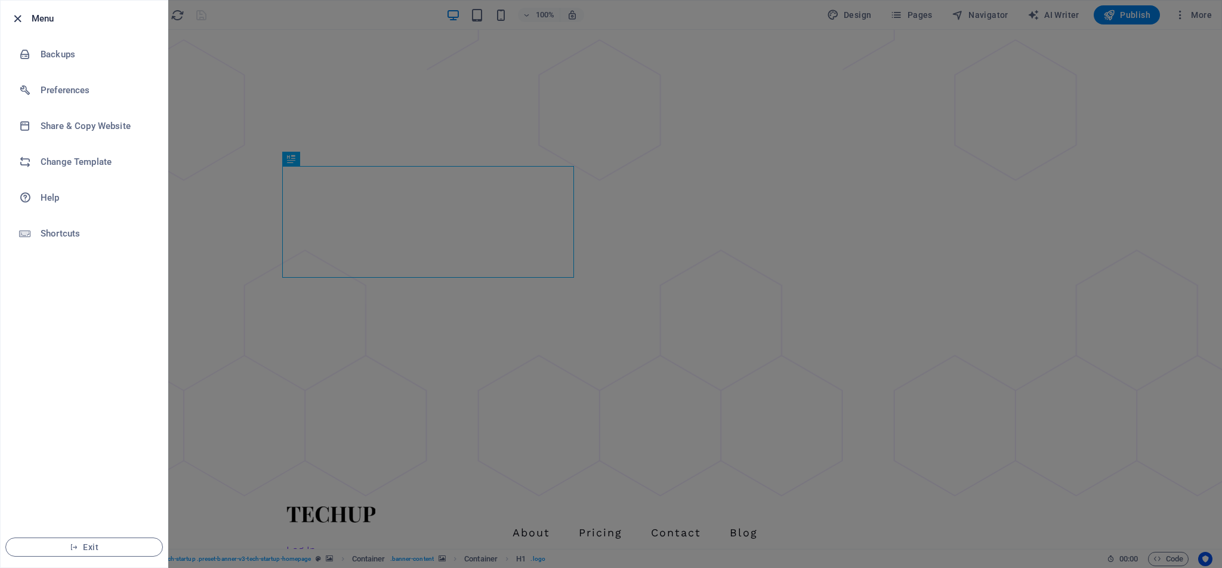
click at [21, 20] on icon "button" at bounding box center [18, 19] width 14 height 14
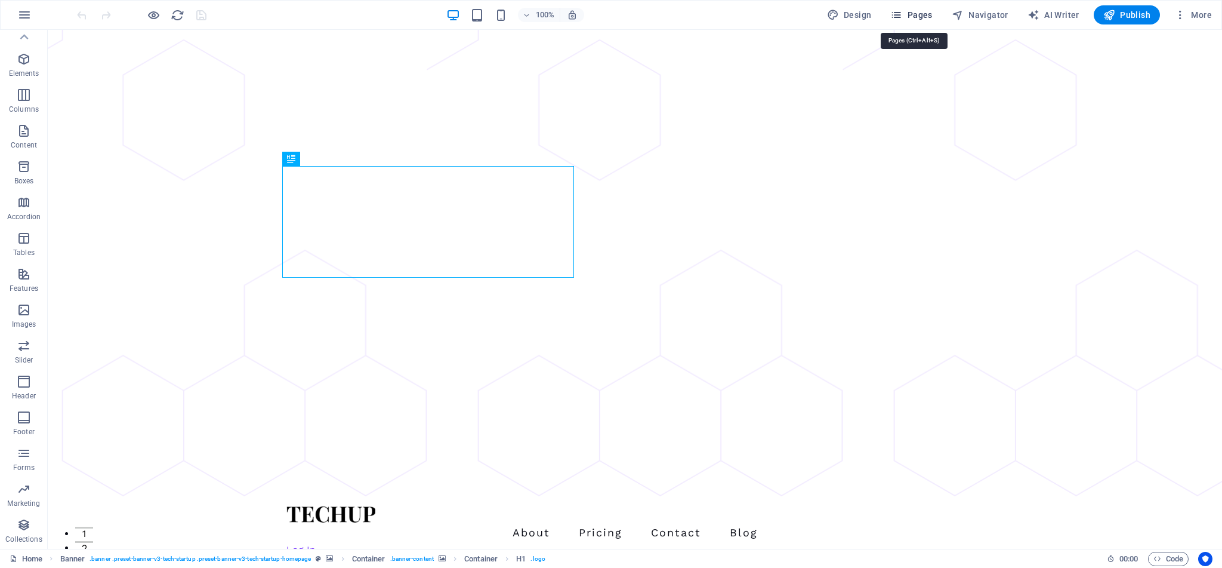
click at [911, 12] on span "Pages" at bounding box center [912, 15] width 42 height 12
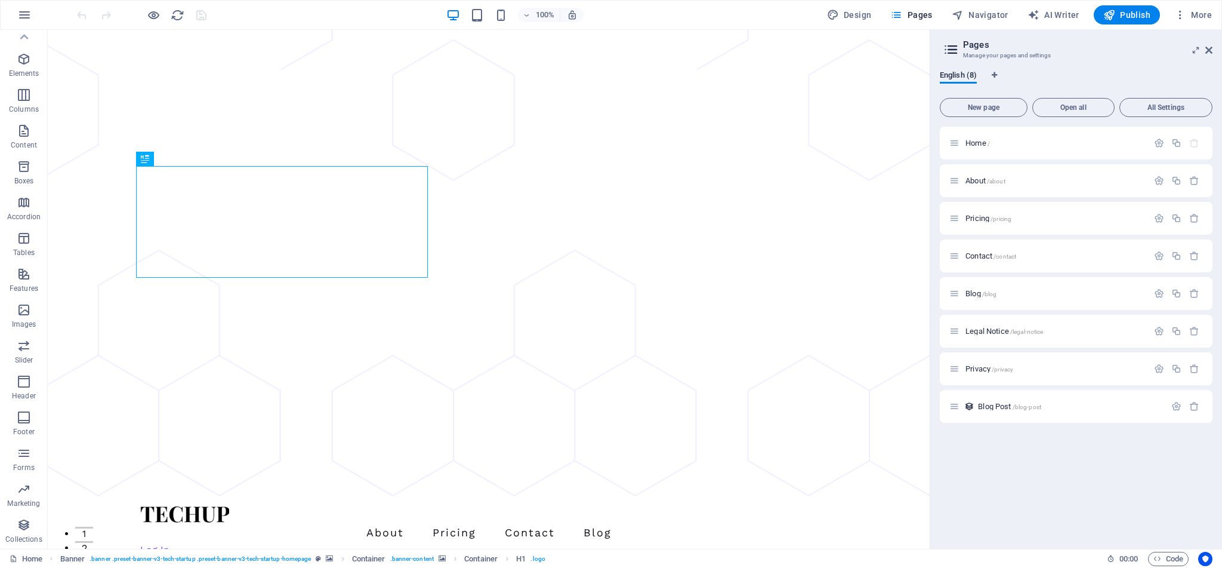
click at [1205, 48] on h2 "Pages" at bounding box center [1087, 44] width 249 height 11
click at [1207, 48] on icon at bounding box center [1209, 50] width 7 height 10
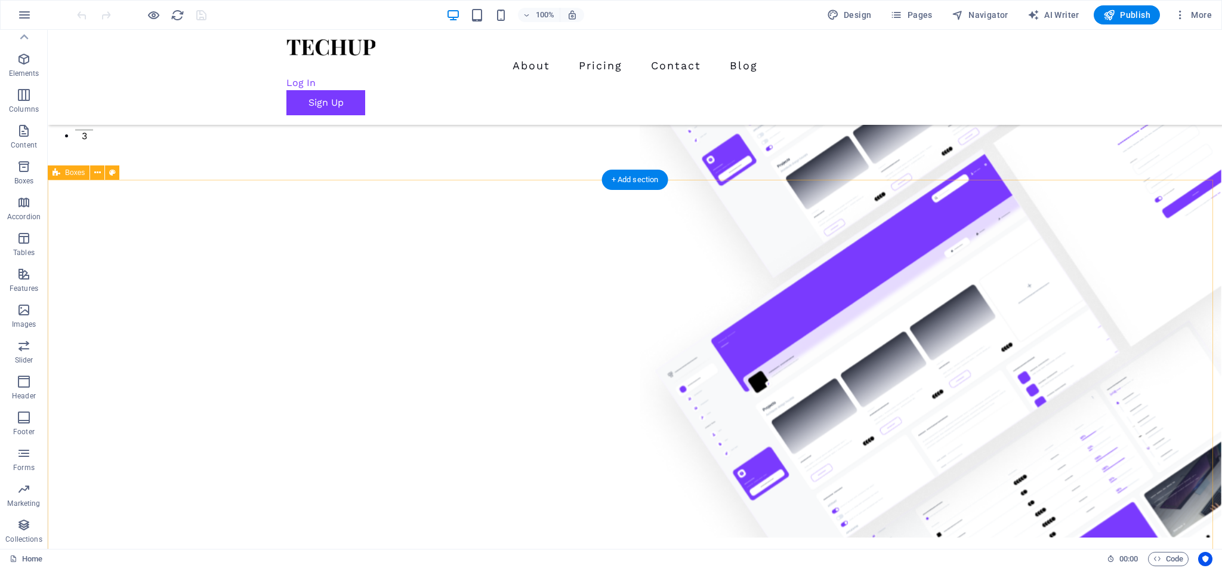
scroll to position [0, 0]
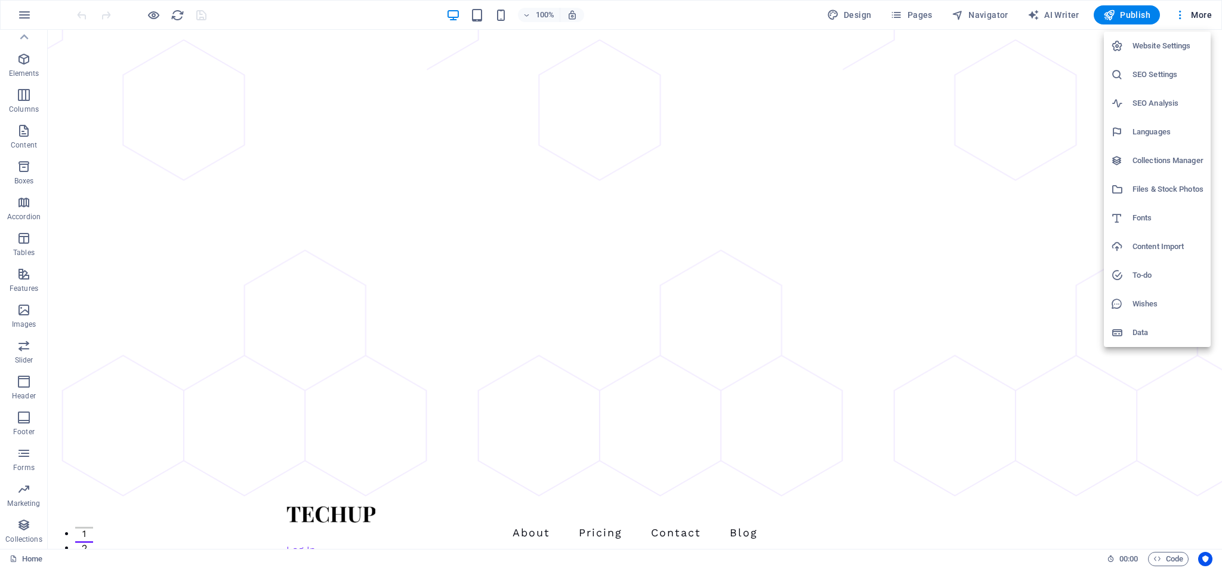
click at [33, 20] on div at bounding box center [611, 284] width 1222 height 568
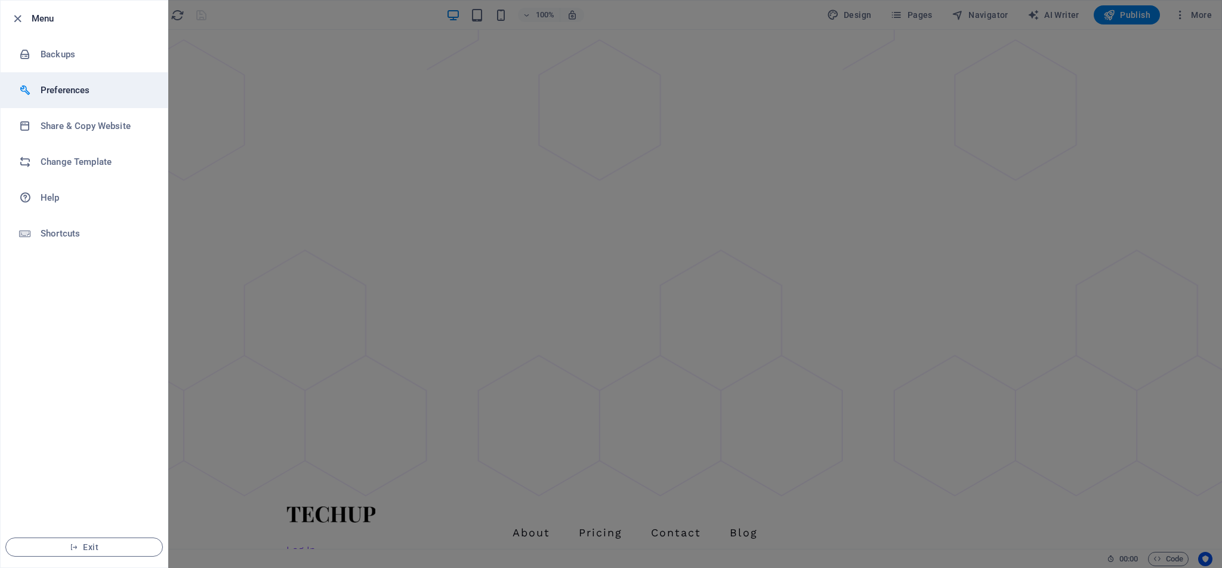
click at [76, 93] on h6 "Preferences" at bounding box center [96, 90] width 110 height 14
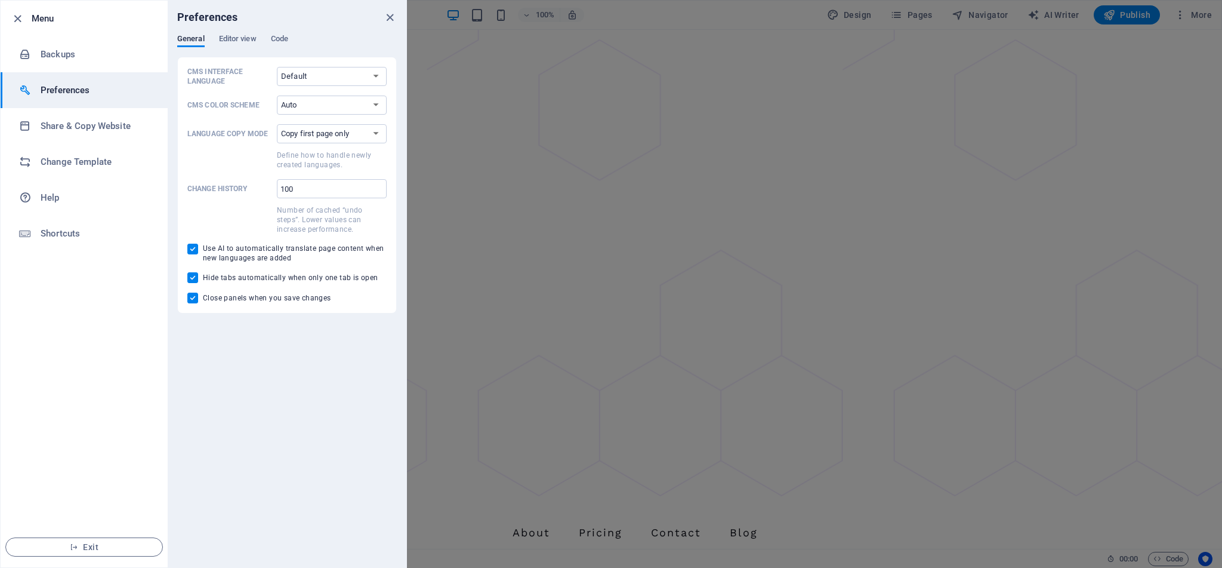
click at [956, 189] on div at bounding box center [611, 284] width 1222 height 568
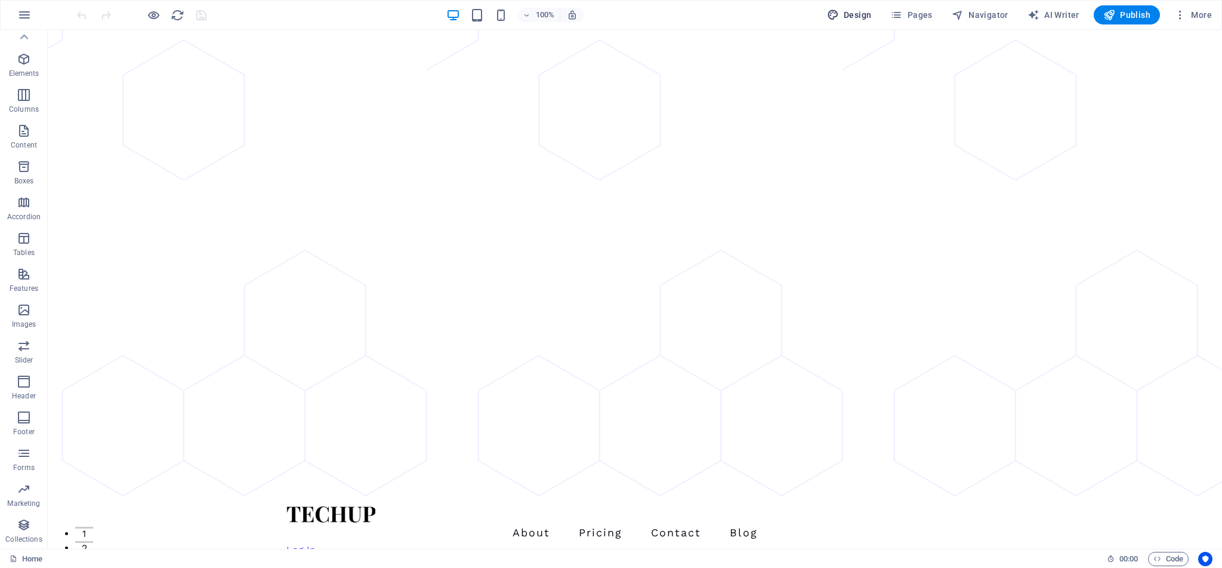
click at [0, 0] on span "Design" at bounding box center [0, 0] width 0 height 0
select select "px"
select select "400"
select select "px"
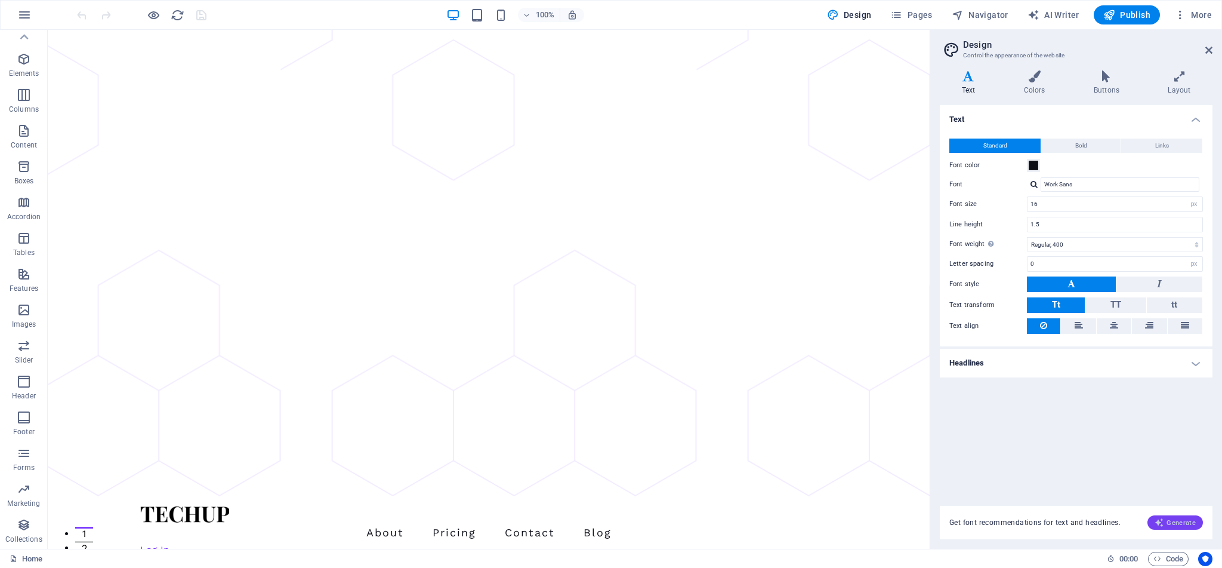
click at [1173, 524] on span "Generate" at bounding box center [1175, 522] width 41 height 10
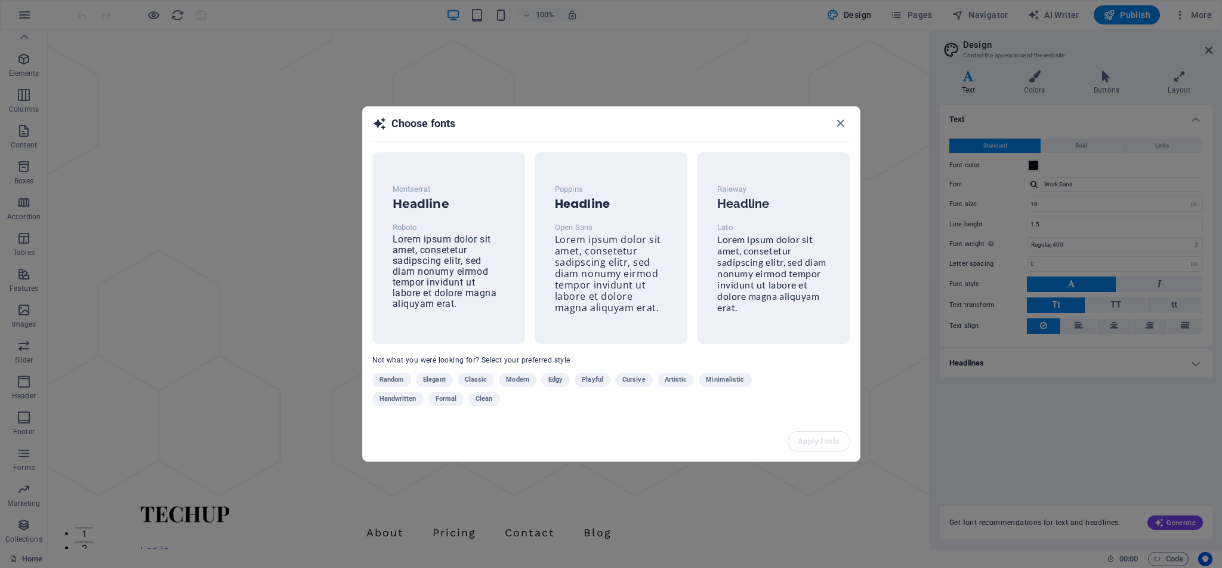
click at [832, 122] on h2 "Choose fonts" at bounding box center [611, 128] width 478 height 25
click at [842, 119] on icon "button" at bounding box center [841, 123] width 14 height 14
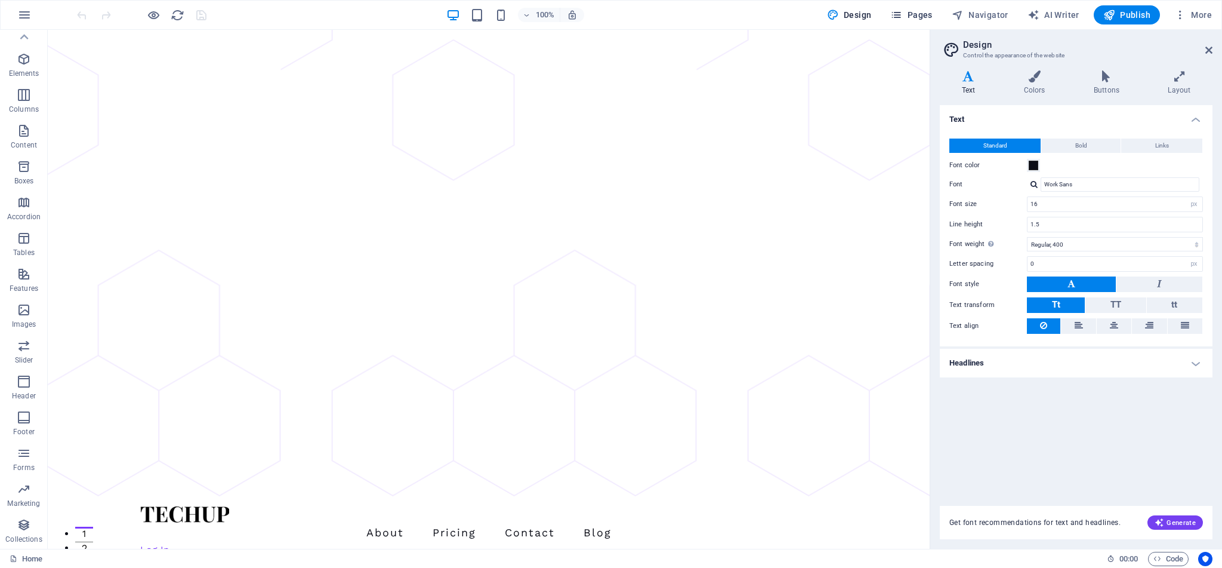
click at [908, 11] on span "Pages" at bounding box center [912, 15] width 42 height 12
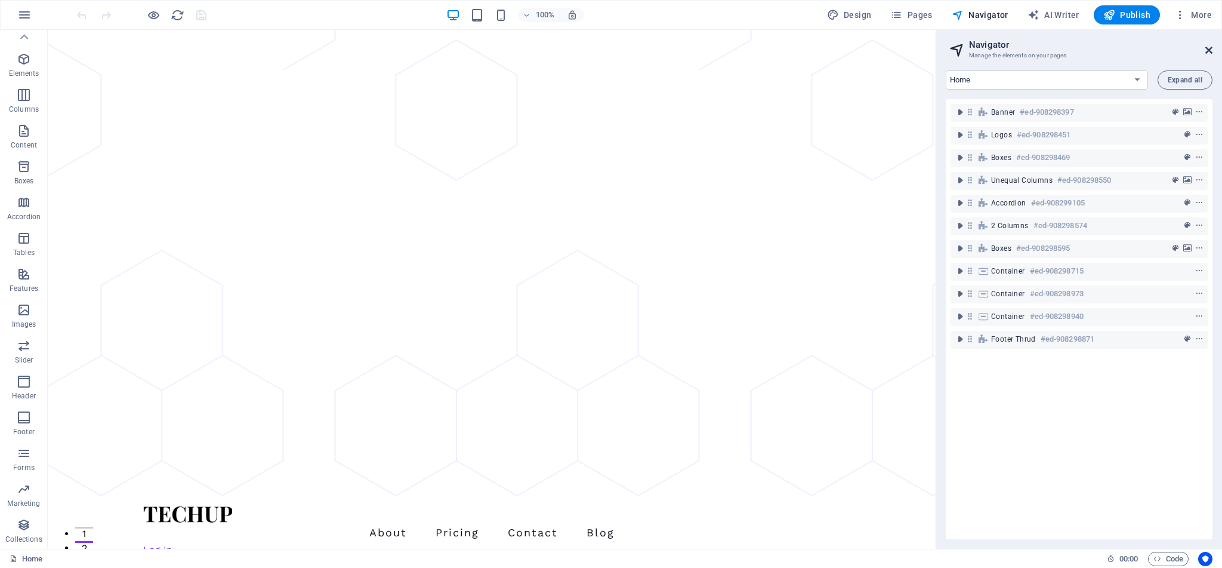
click at [1206, 49] on icon at bounding box center [1209, 50] width 7 height 10
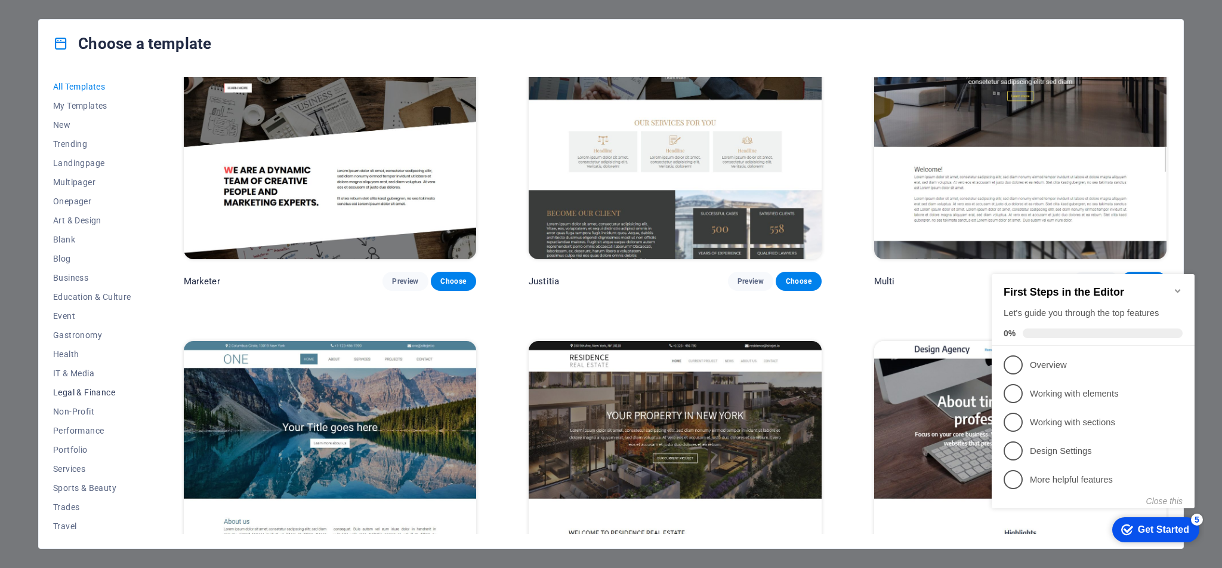
scroll to position [21, 0]
click at [405, 276] on span "Preview" at bounding box center [405, 281] width 26 height 10
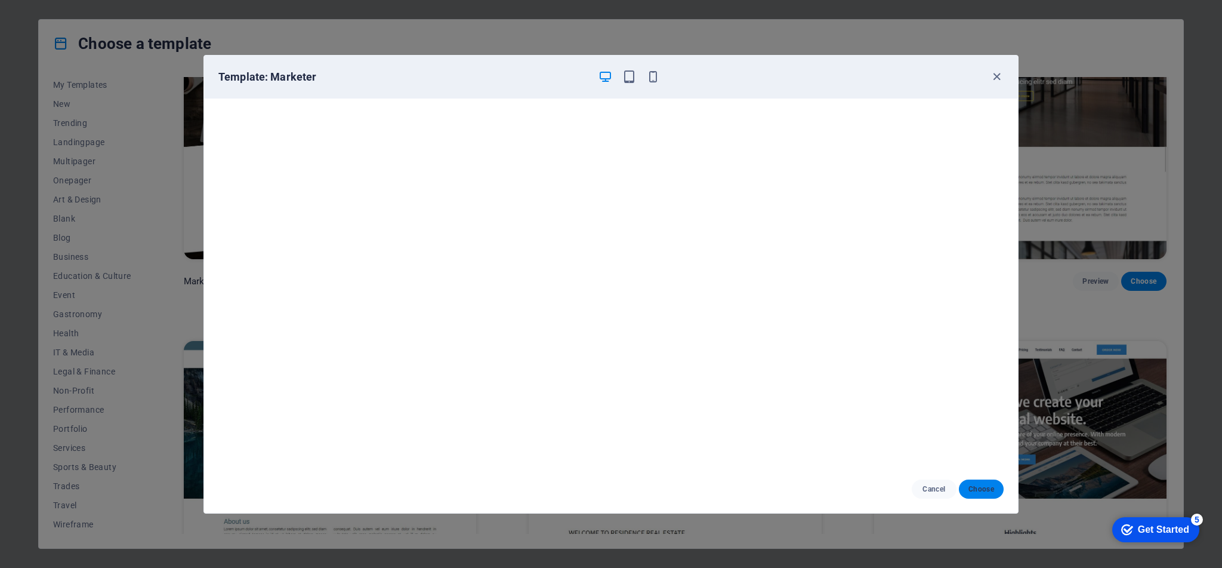
click at [975, 486] on span "Choose" at bounding box center [982, 489] width 26 height 10
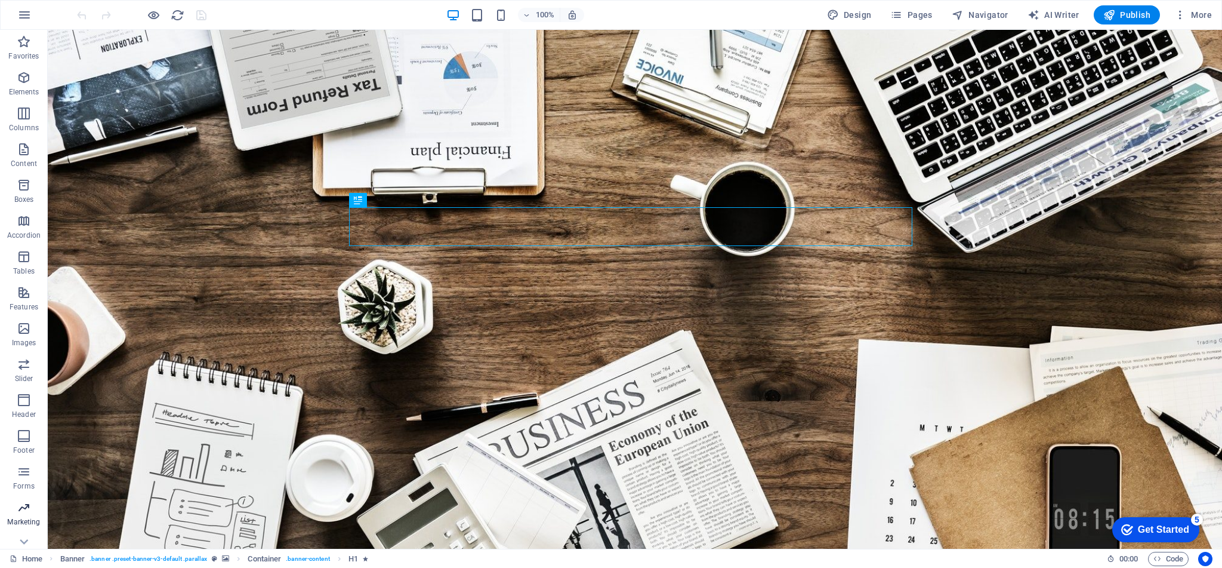
scroll to position [19, 0]
click at [0, 0] on icon "button" at bounding box center [0, 0] width 0 height 0
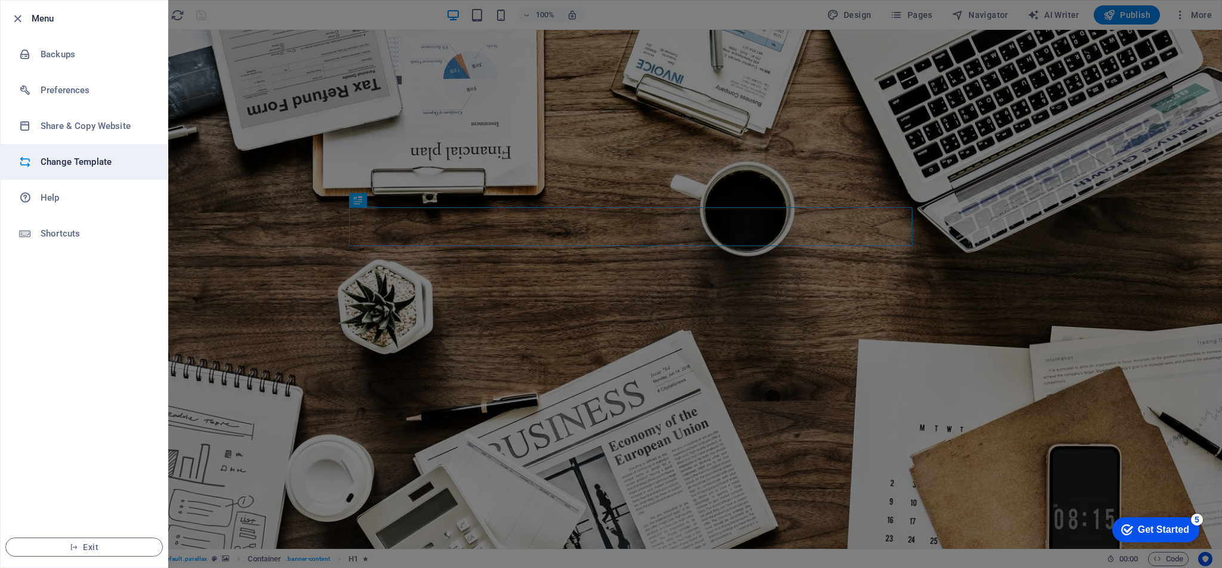
click at [0, 0] on h6 "Change Template" at bounding box center [0, 0] width 0 height 0
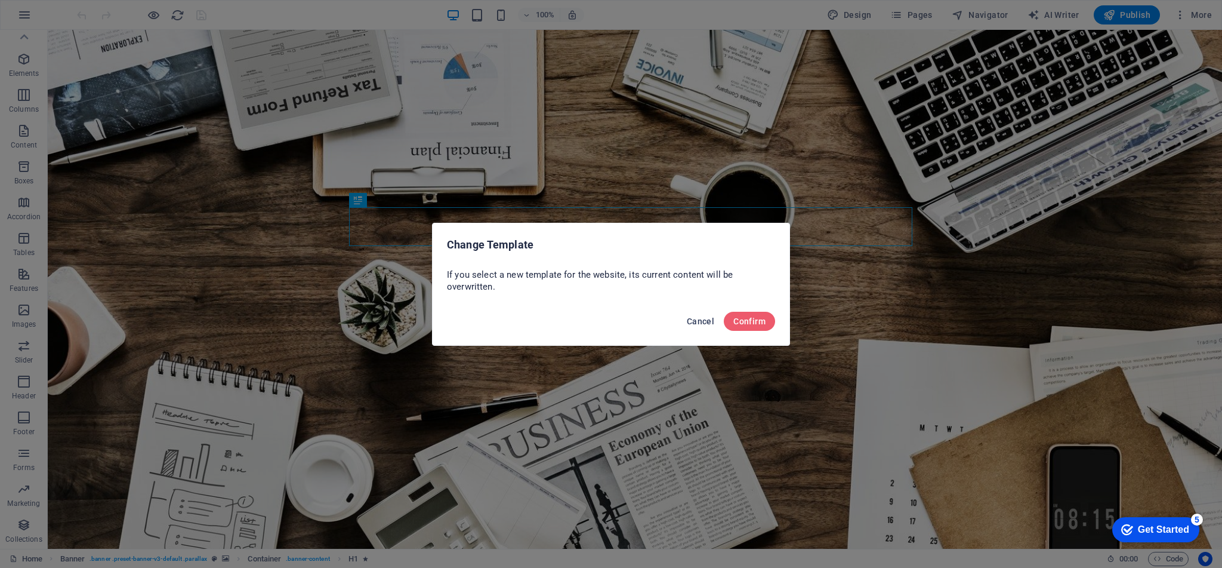
drag, startPoint x: 695, startPoint y: 326, endPoint x: 642, endPoint y: 294, distance: 62.3
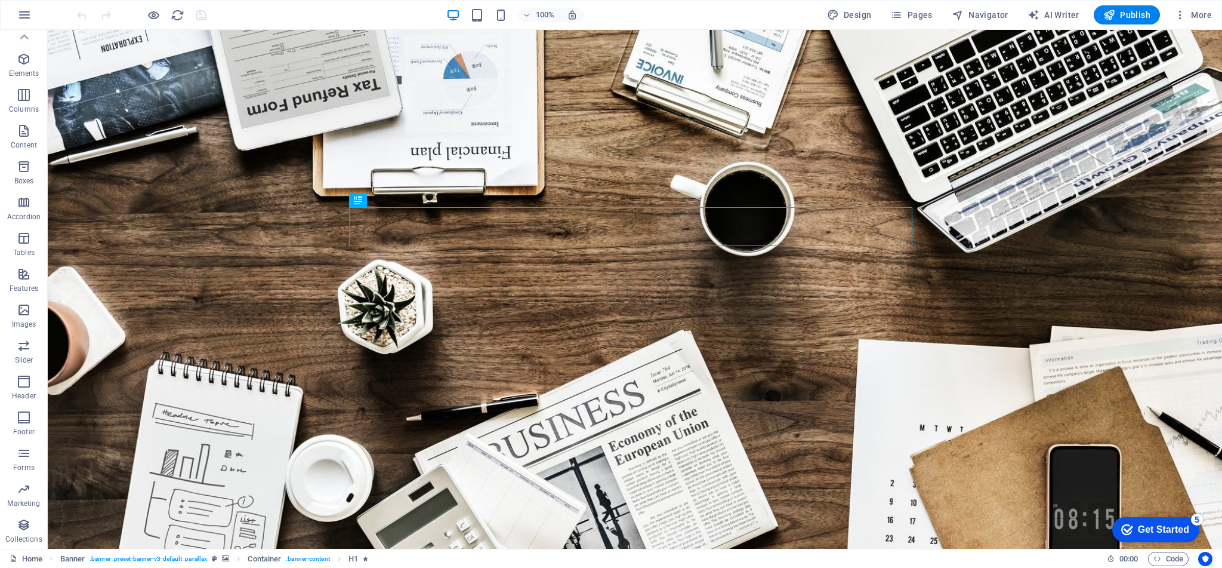
click at [1153, 528] on div "Get Started" at bounding box center [1163, 529] width 51 height 11
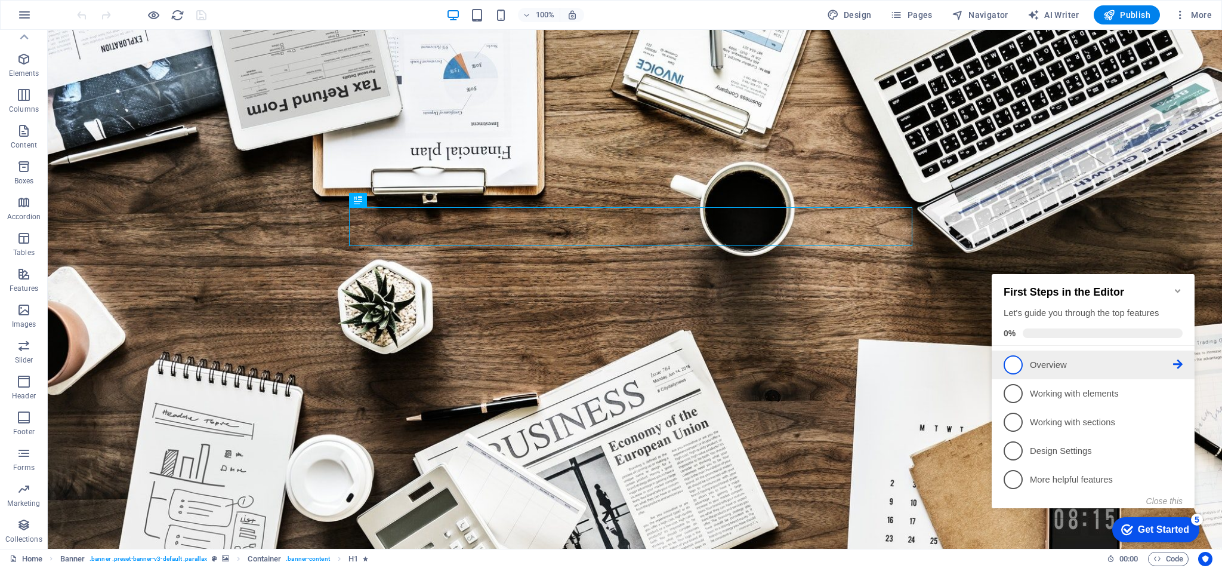
click at [1016, 362] on span "1" at bounding box center [1013, 364] width 19 height 19
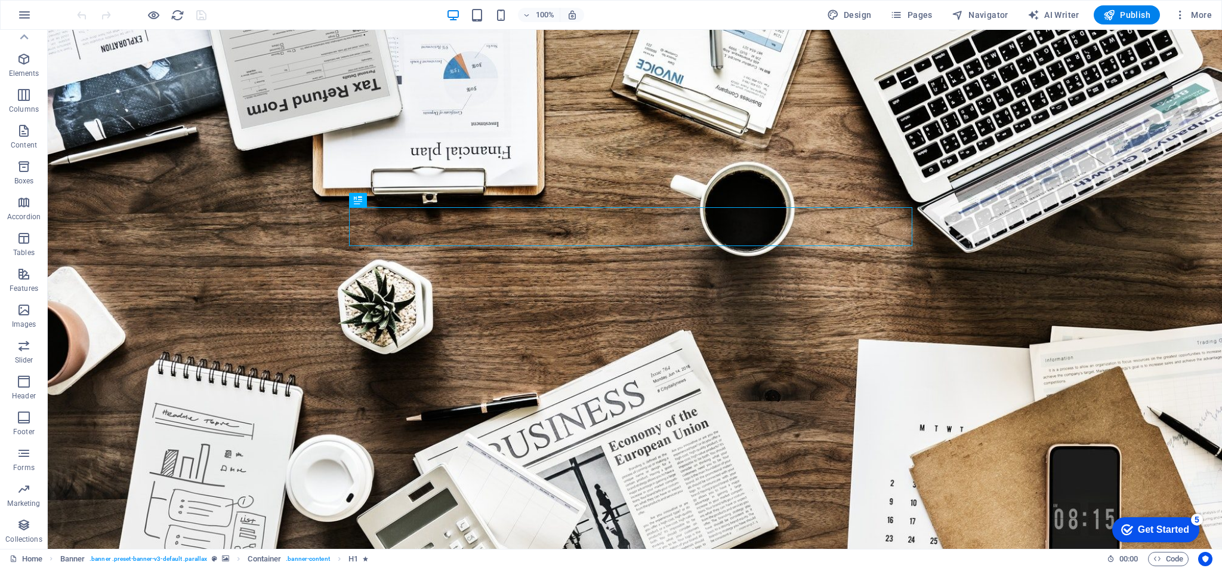
scroll to position [0, 0]
click at [1147, 530] on div "Get Started" at bounding box center [1163, 529] width 51 height 11
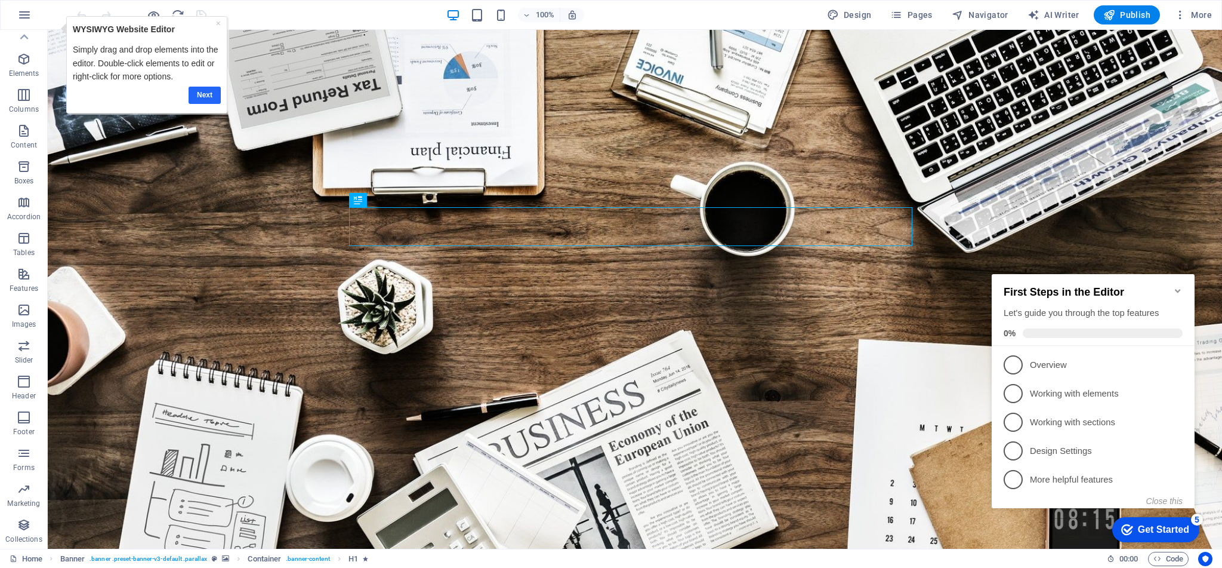
click at [195, 95] on link "Next" at bounding box center [205, 95] width 32 height 17
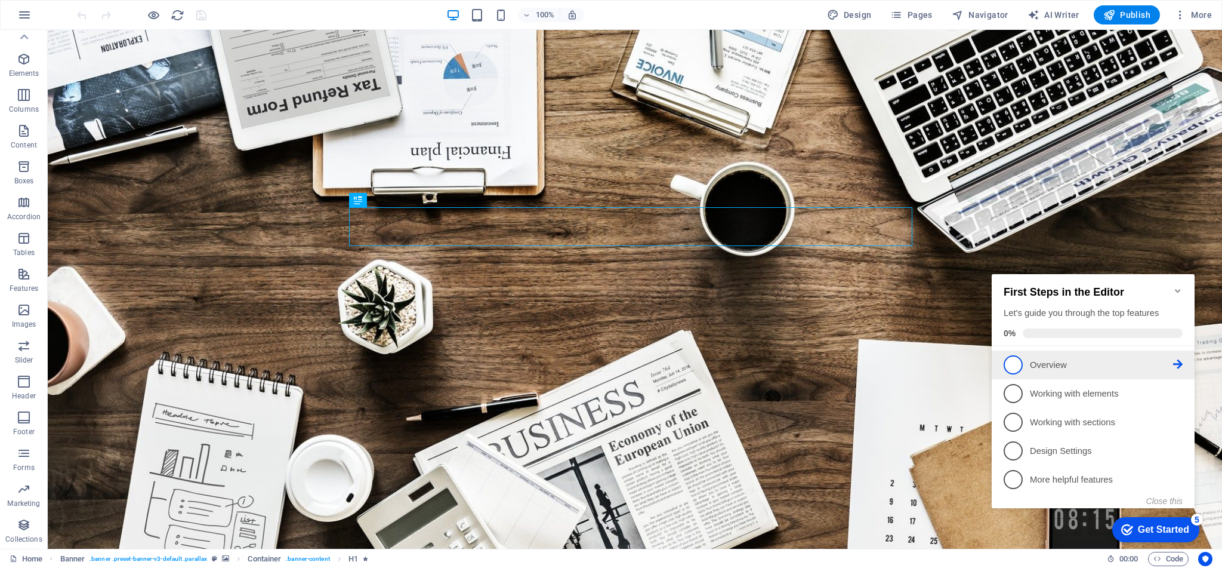
click at [1096, 361] on p "Overview - incomplete" at bounding box center [1101, 365] width 143 height 13
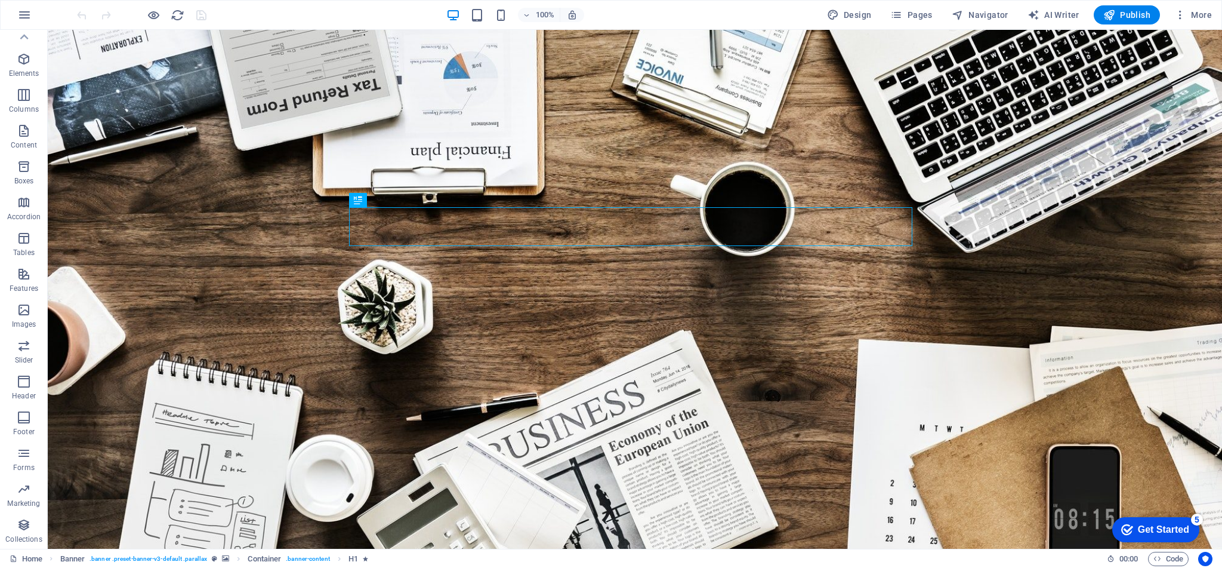
click at [1170, 534] on div "Get Started" at bounding box center [1163, 529] width 51 height 11
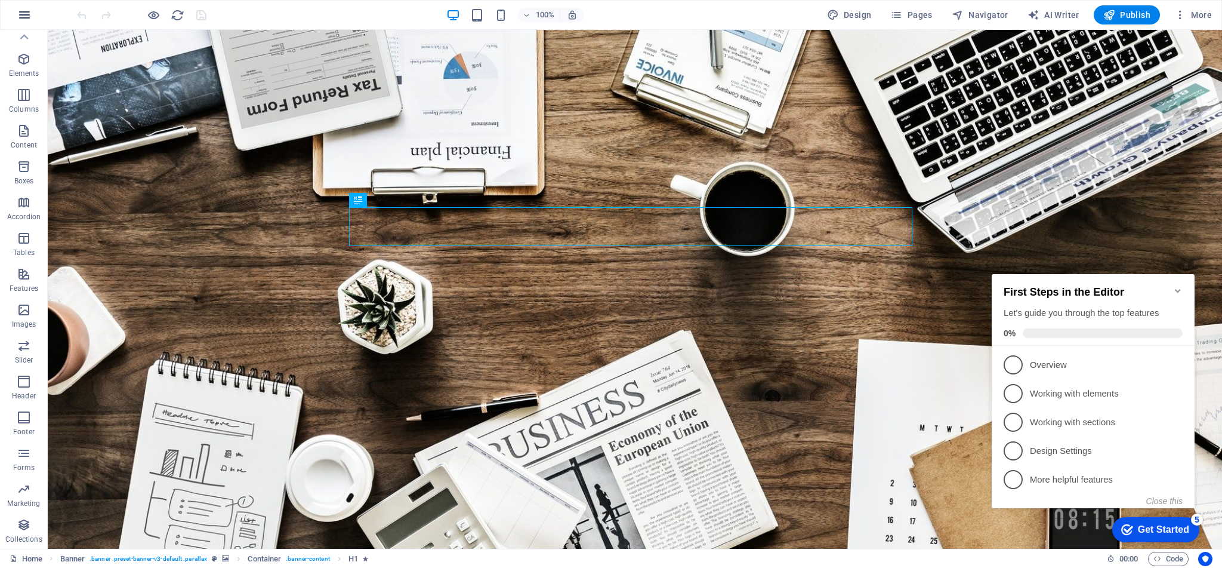
click at [0, 0] on icon "button" at bounding box center [0, 0] width 0 height 0
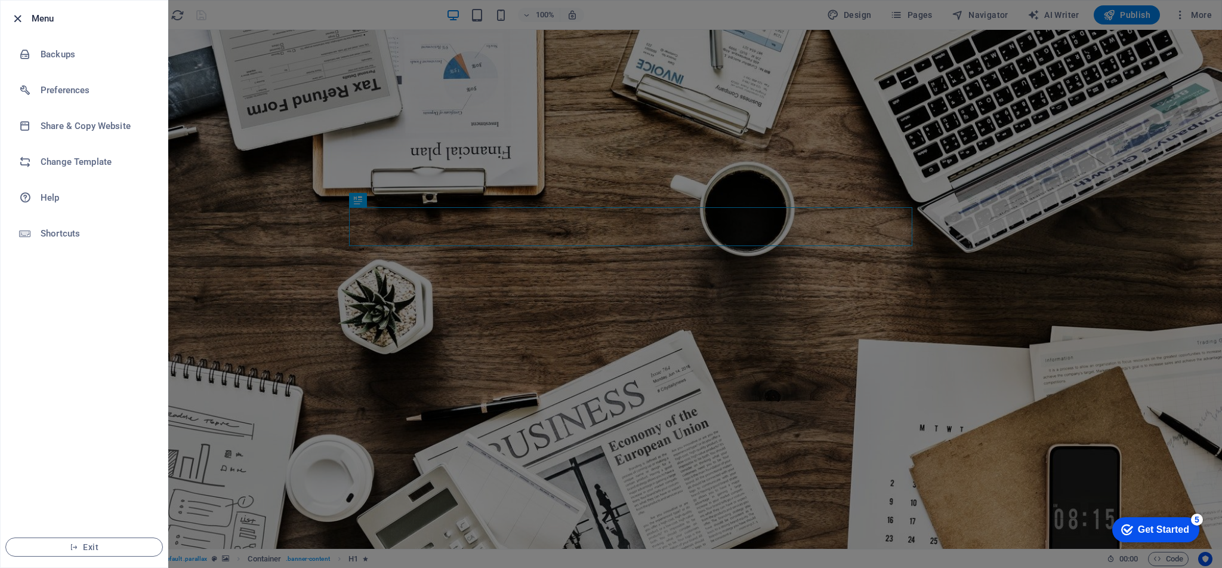
click at [16, 20] on icon "button" at bounding box center [18, 19] width 14 height 14
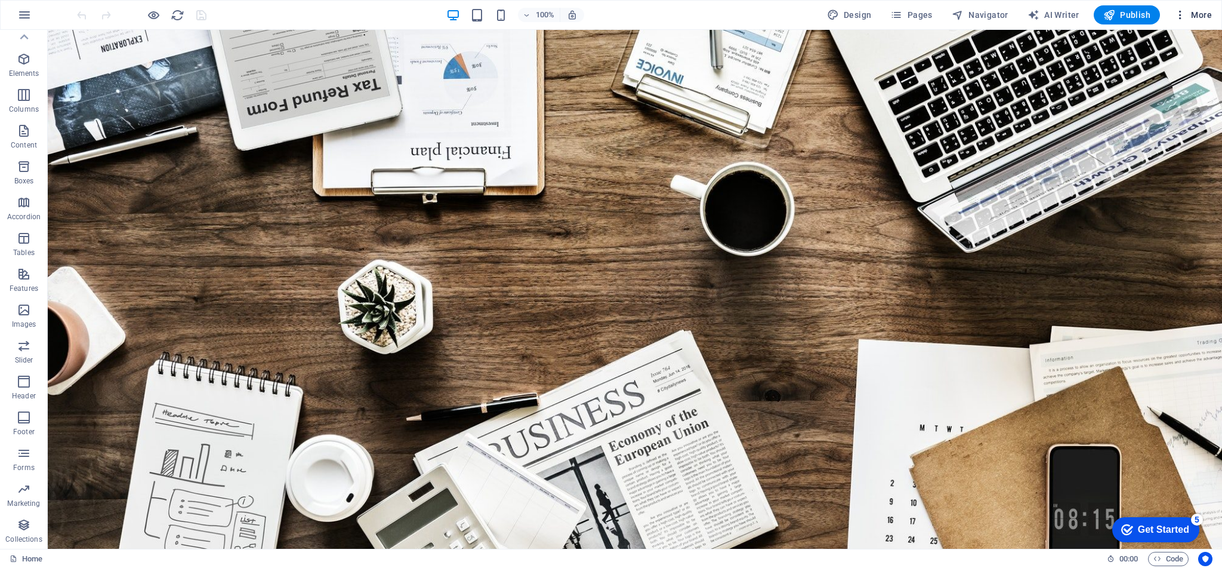
click at [1190, 13] on span "More" at bounding box center [1194, 15] width 38 height 12
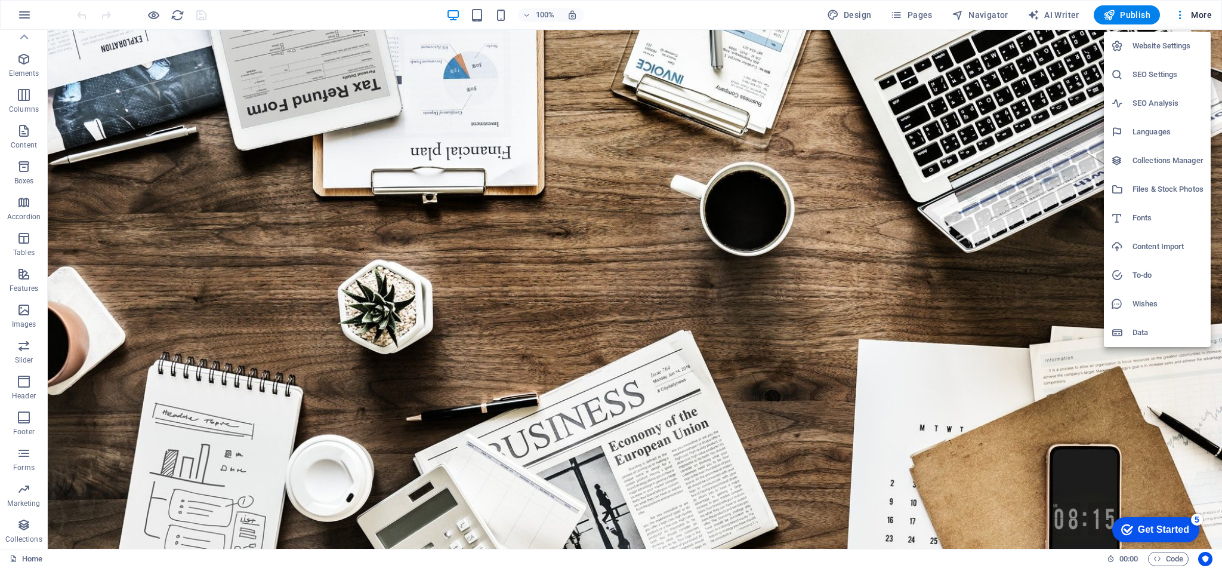
click at [1157, 50] on h6 "Website Settings" at bounding box center [1168, 46] width 71 height 14
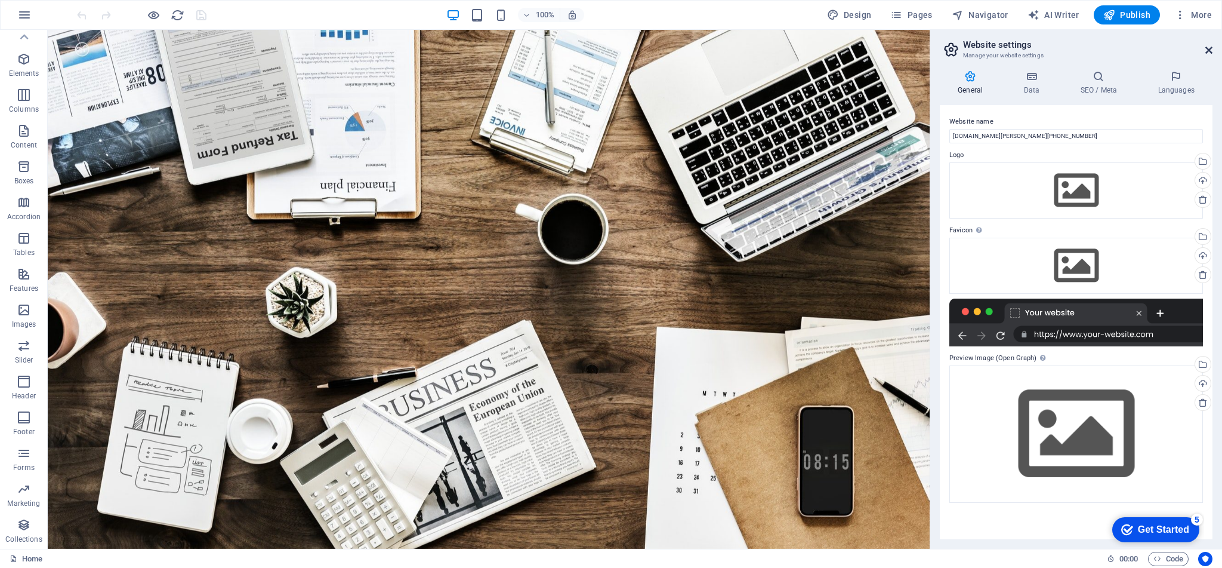
click at [1212, 55] on link at bounding box center [1209, 50] width 7 height 10
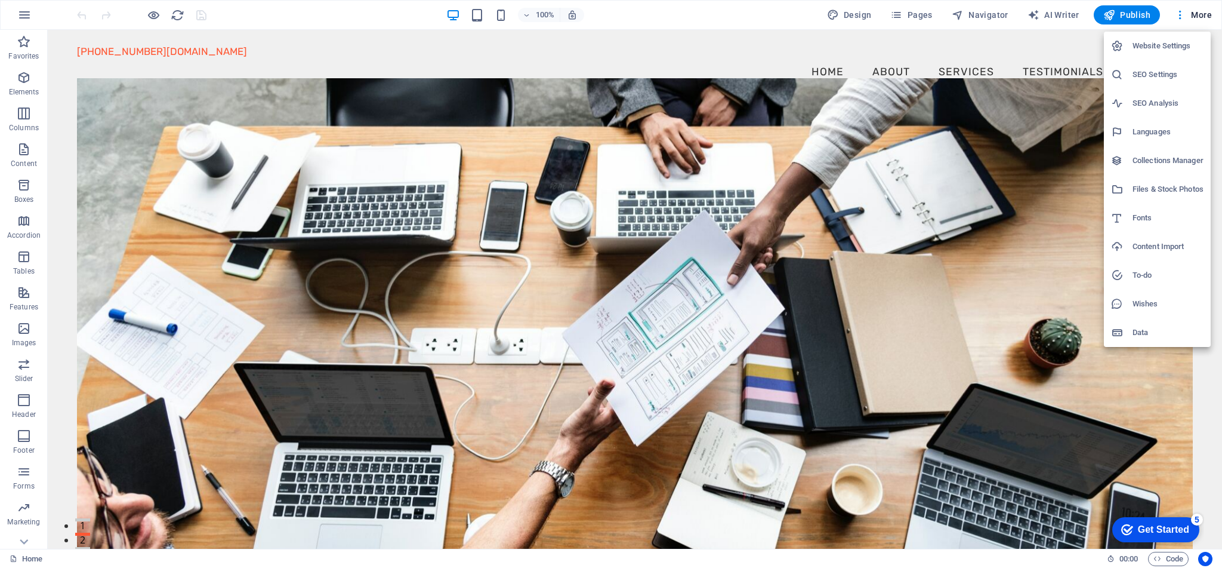
click at [1174, 41] on h6 "Website Settings" at bounding box center [1168, 46] width 71 height 14
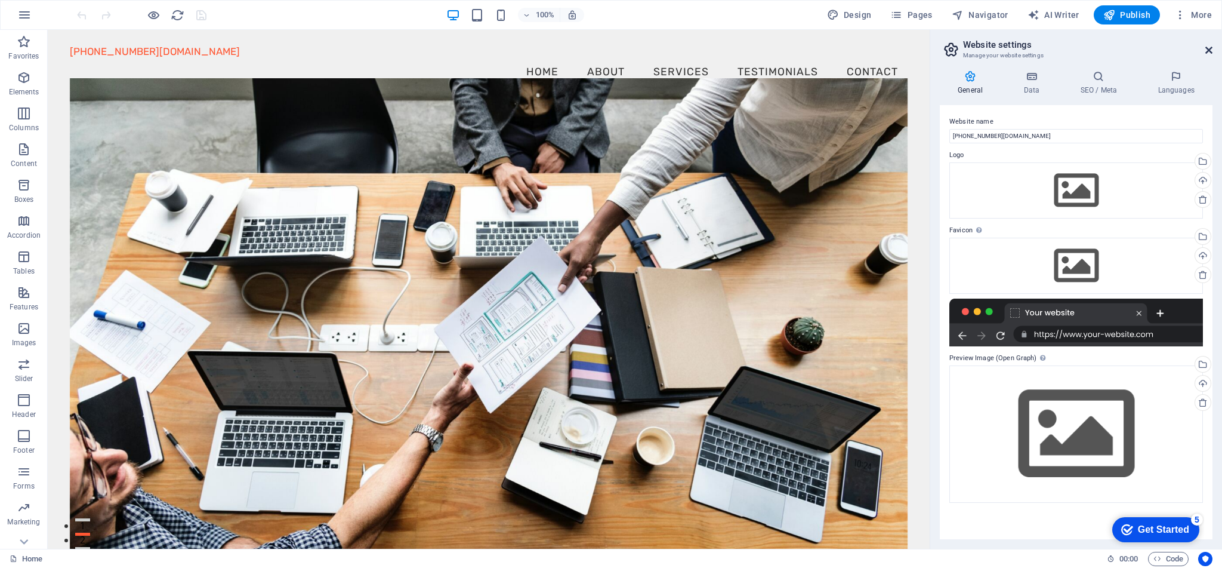
drag, startPoint x: 1210, startPoint y: 48, endPoint x: 1160, endPoint y: 17, distance: 58.7
click at [1210, 48] on icon at bounding box center [1209, 50] width 7 height 10
